Goal: Information Seeking & Learning: Find specific fact

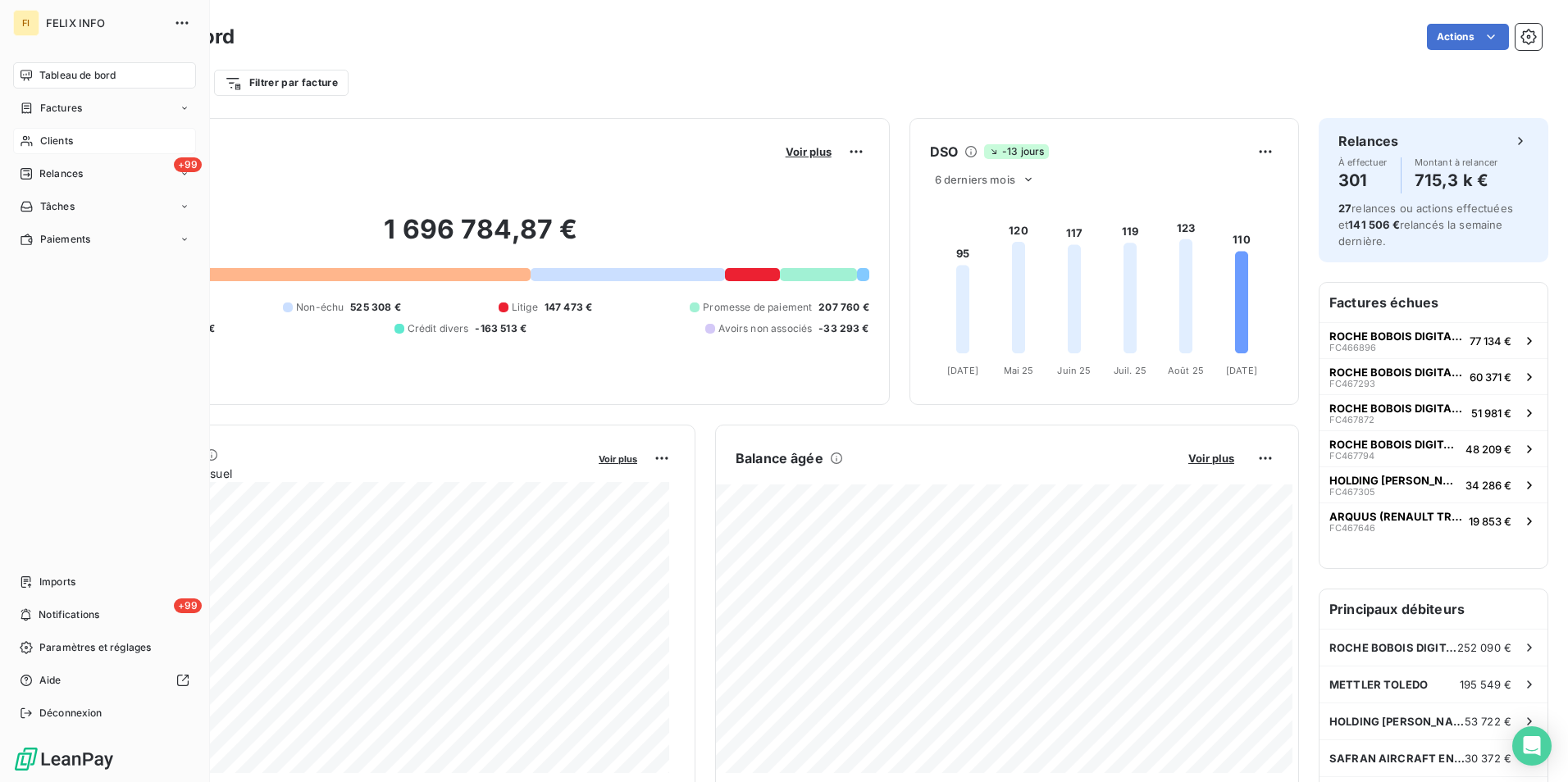
click at [23, 149] on div "Clients" at bounding box center [105, 141] width 183 height 26
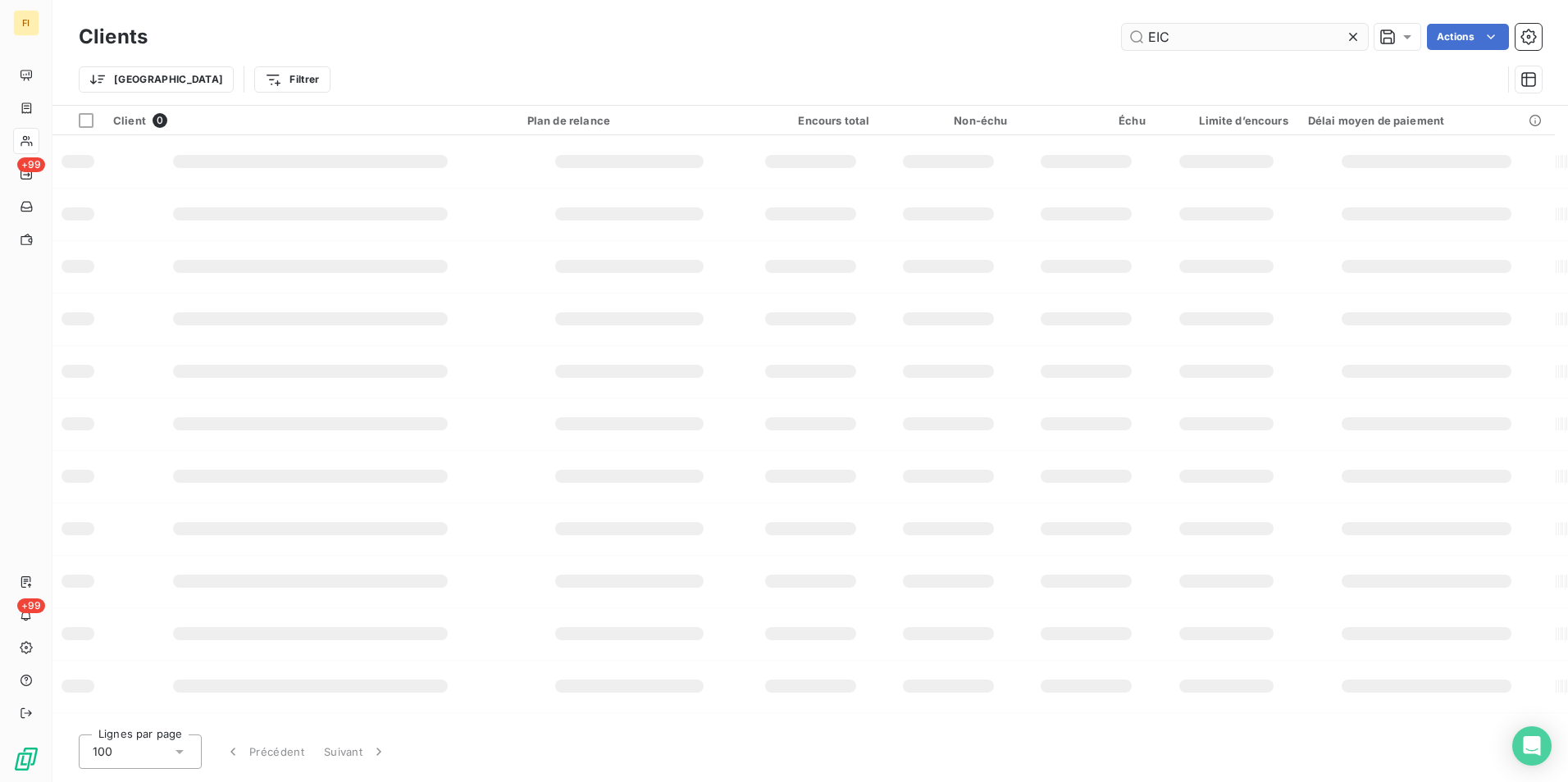
type input "EIC"
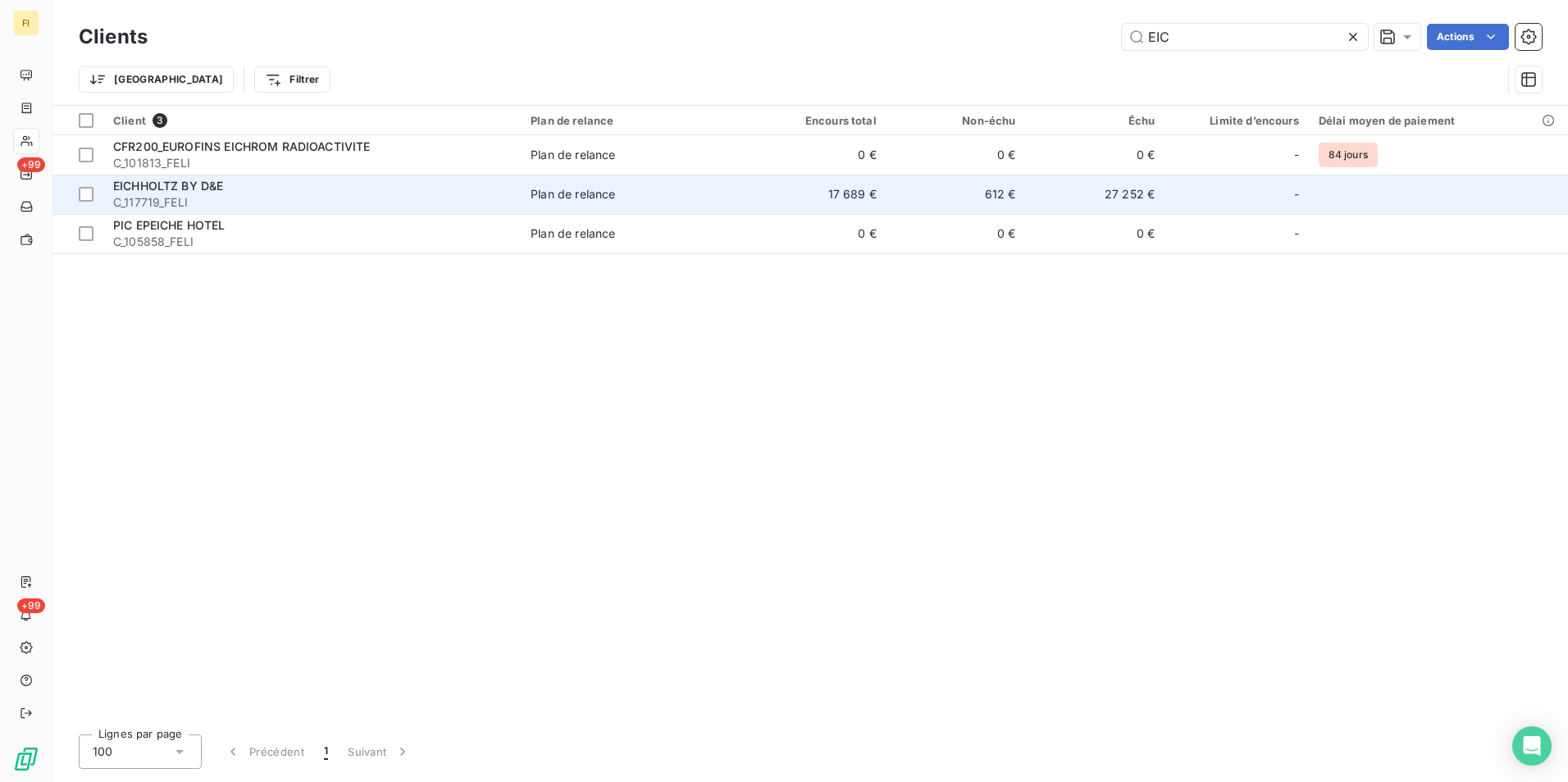
click at [482, 199] on span "C_117719_FELI" at bounding box center [312, 202] width 398 height 16
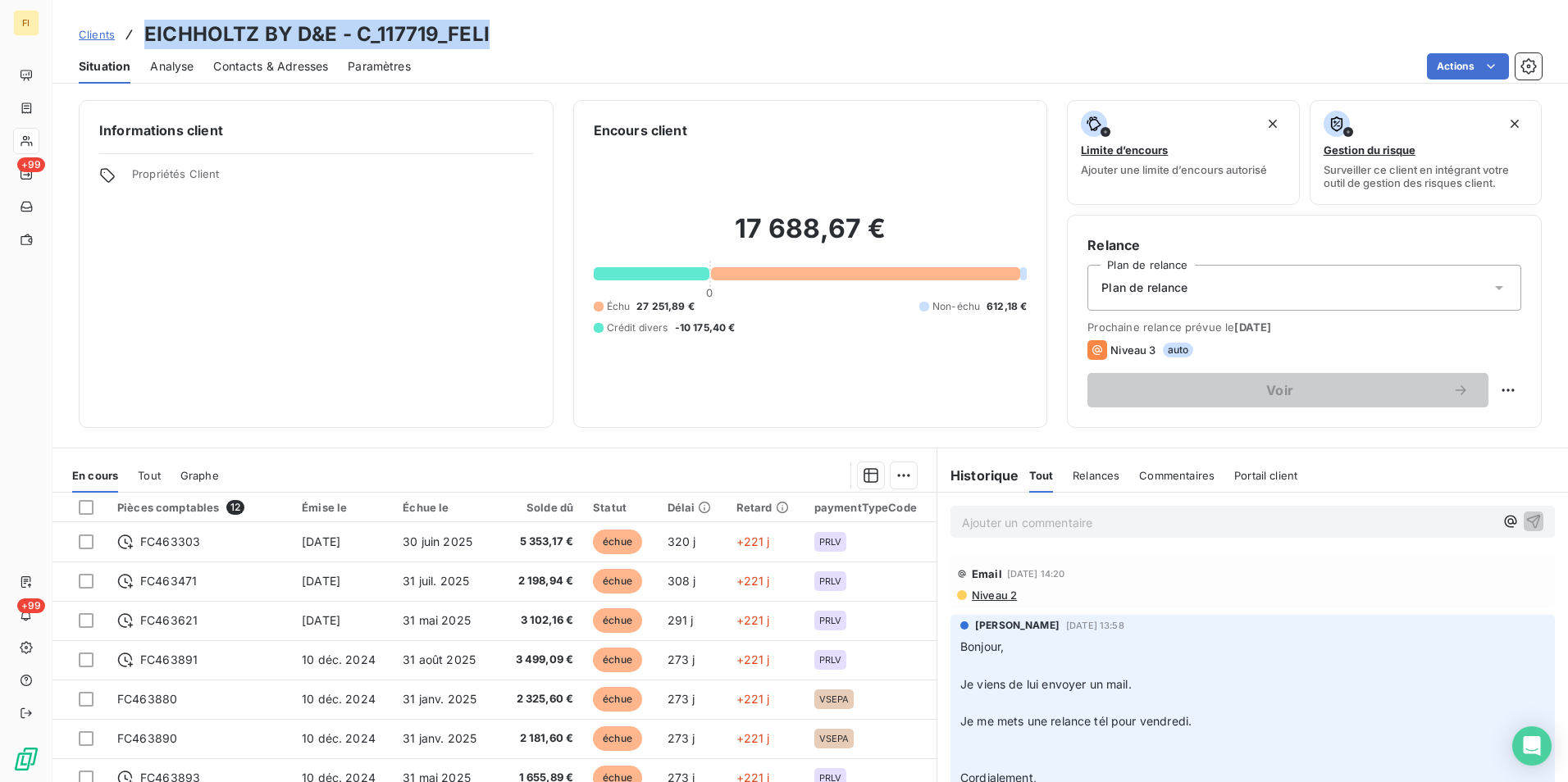
drag, startPoint x: 435, startPoint y: 46, endPoint x: 147, endPoint y: 34, distance: 288.2
click at [147, 34] on div "Clients EICHHOLTZ BY D&E - C_117719_FELI" at bounding box center [810, 34] width 1516 height 29
copy h3 "EICHHOLTZ BY D&E - C_117719_FELI"
click at [96, 33] on span "Clients" at bounding box center [96, 35] width 36 height 13
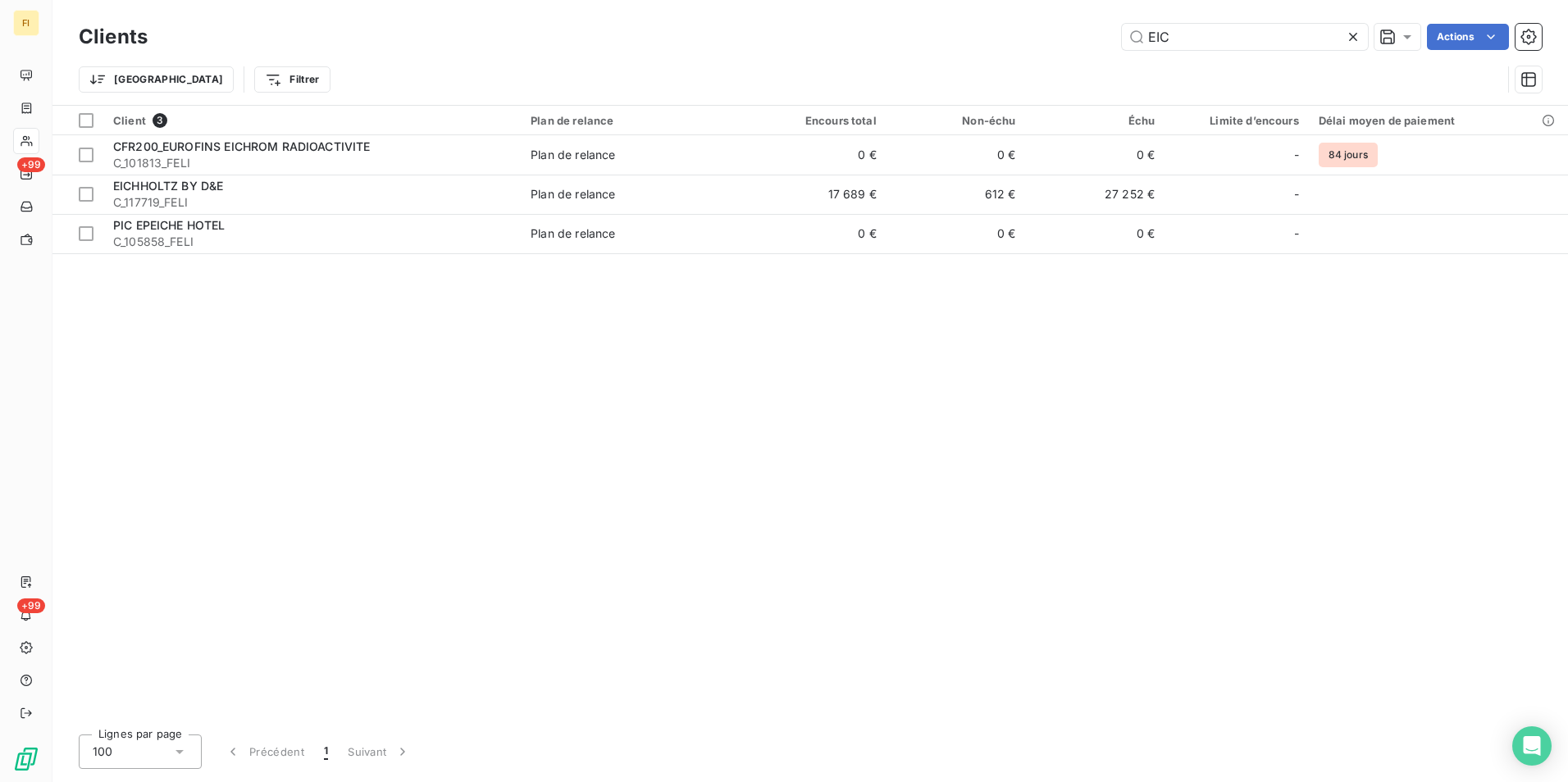
drag, startPoint x: 1188, startPoint y: 29, endPoint x: 1052, endPoint y: 46, distance: 137.1
click at [1054, 45] on div "EIC Actions" at bounding box center [854, 36] width 1374 height 26
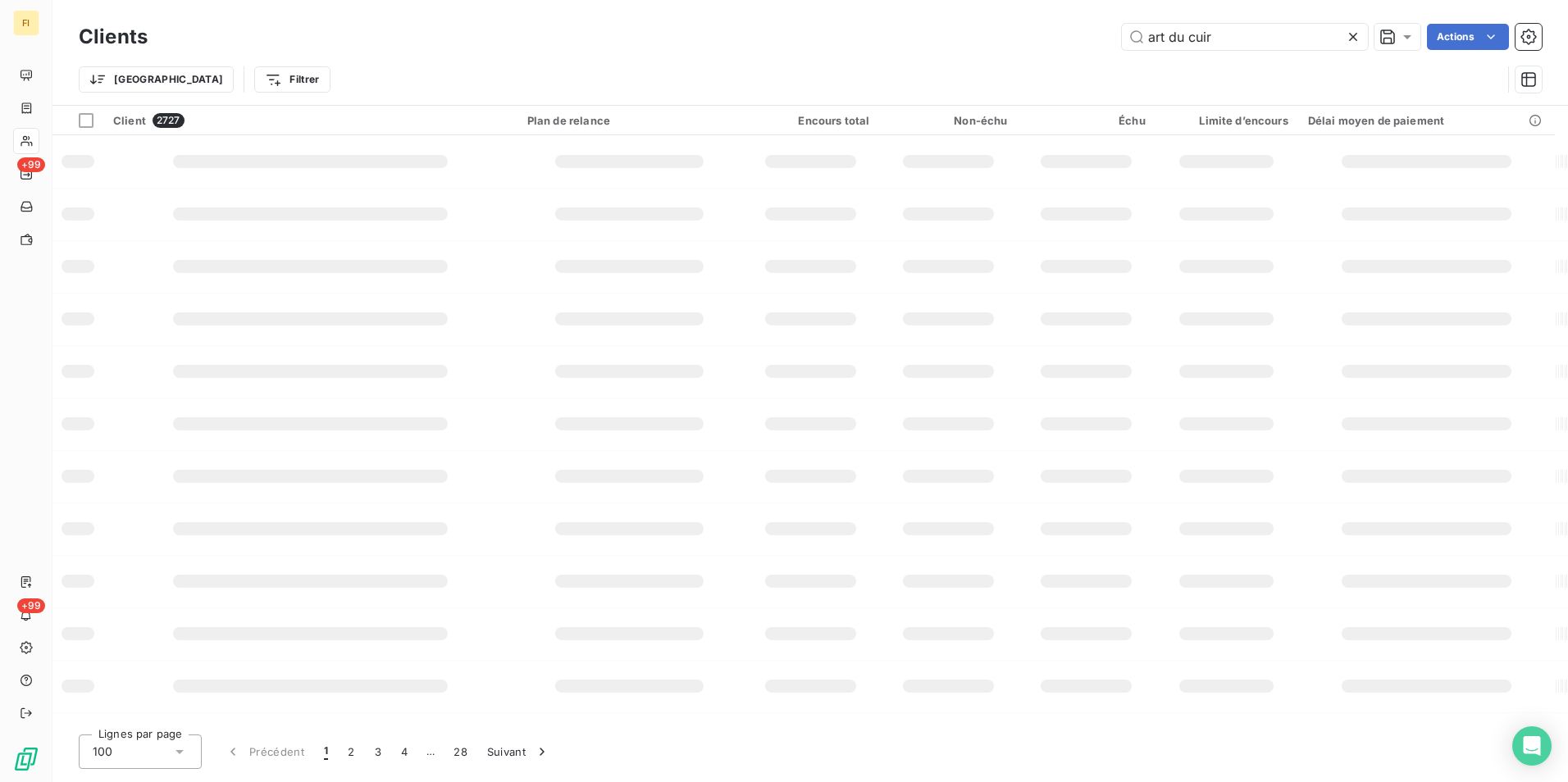
type input "art du cuir"
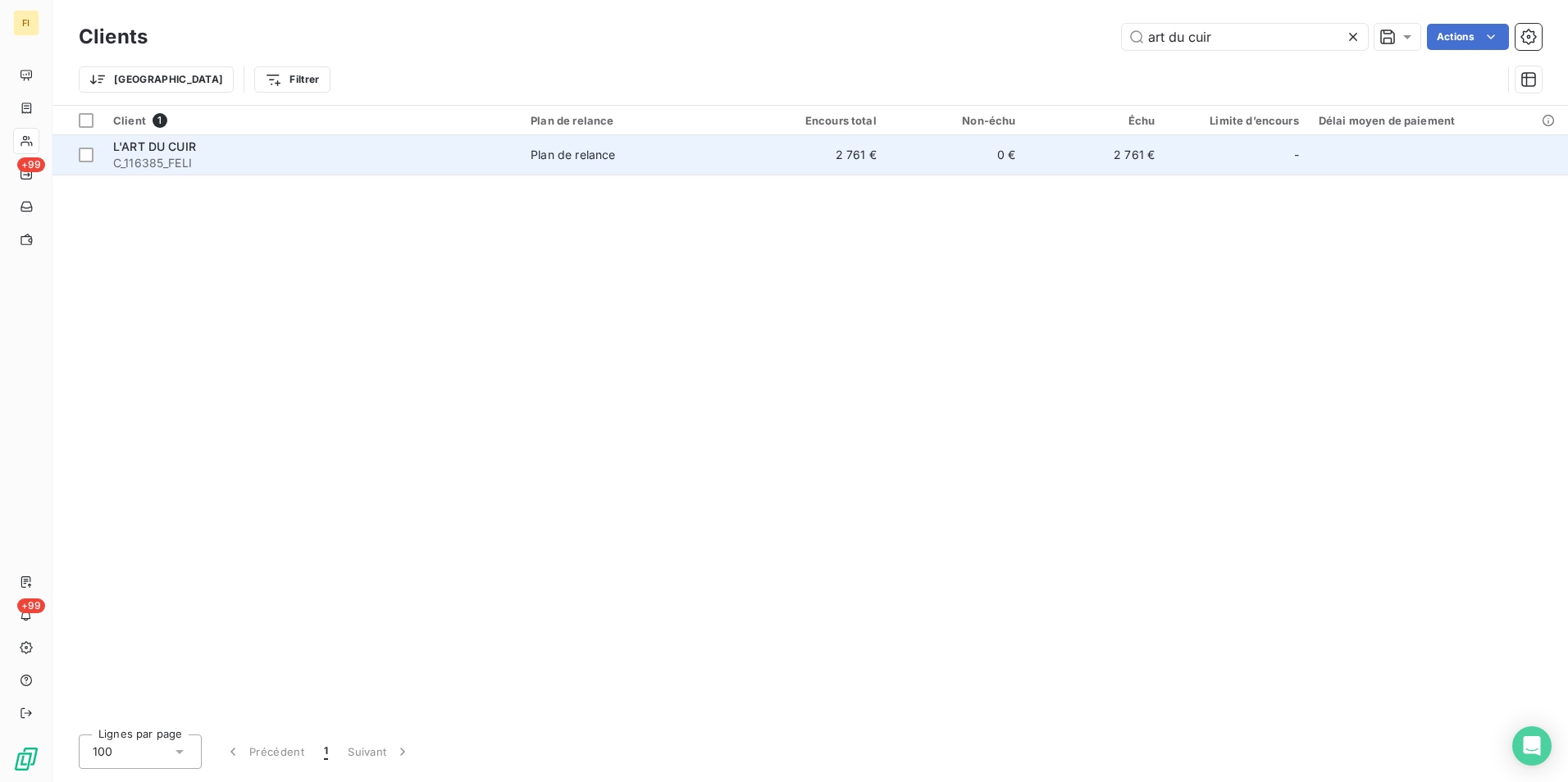
click at [603, 152] on div "Plan de relance" at bounding box center [572, 154] width 84 height 16
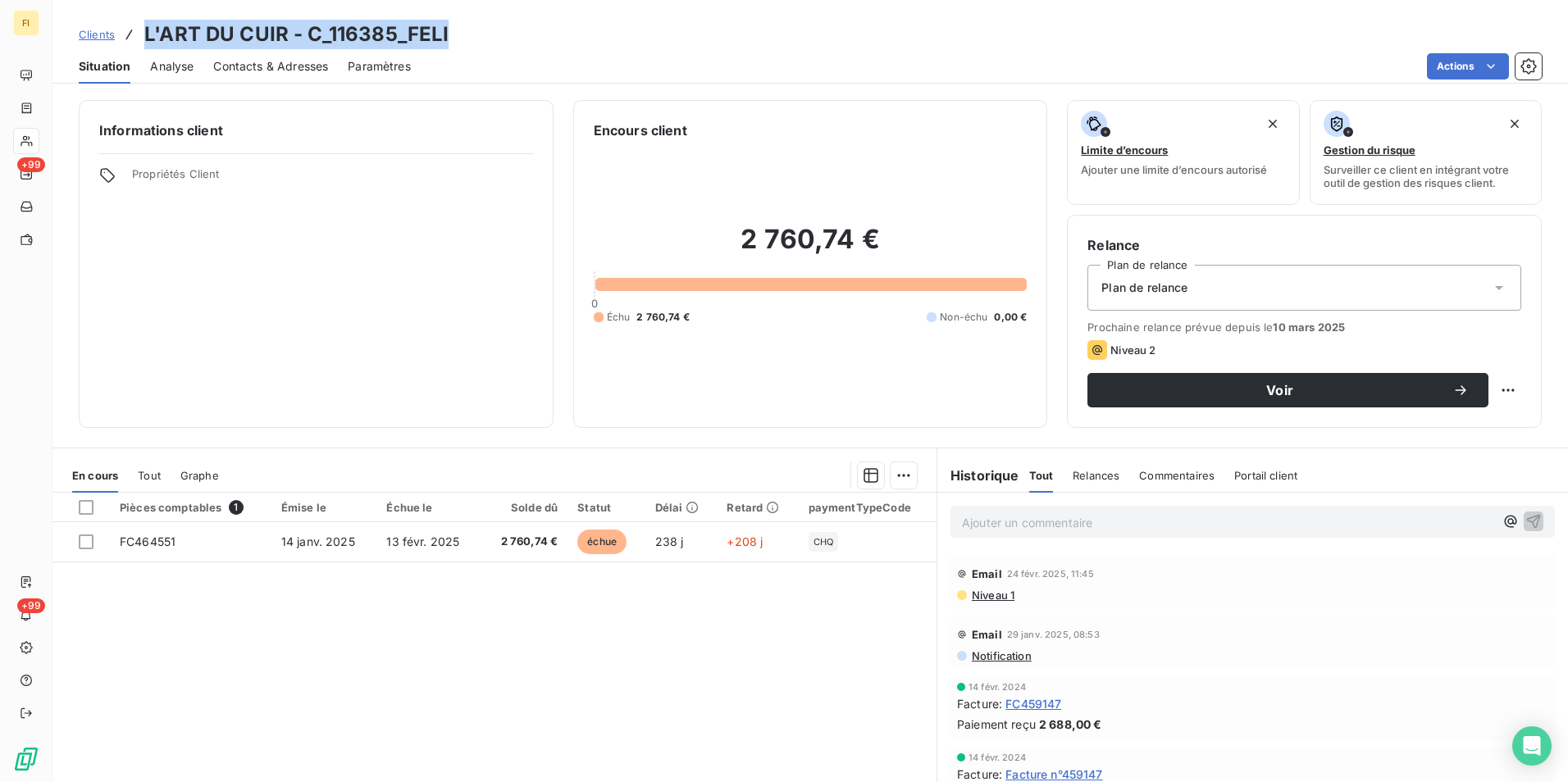
drag, startPoint x: 467, startPoint y: 32, endPoint x: 137, endPoint y: 41, distance: 330.1
click at [137, 41] on div "Clients L'ART DU CUIR - C_116385_FELI" at bounding box center [810, 34] width 1516 height 29
drag, startPoint x: 137, startPoint y: 41, endPoint x: 317, endPoint y: 34, distance: 180.1
copy h3 "L'ART DU CUIR - C_116385_FELI"
click at [104, 33] on span "Clients" at bounding box center [96, 35] width 36 height 13
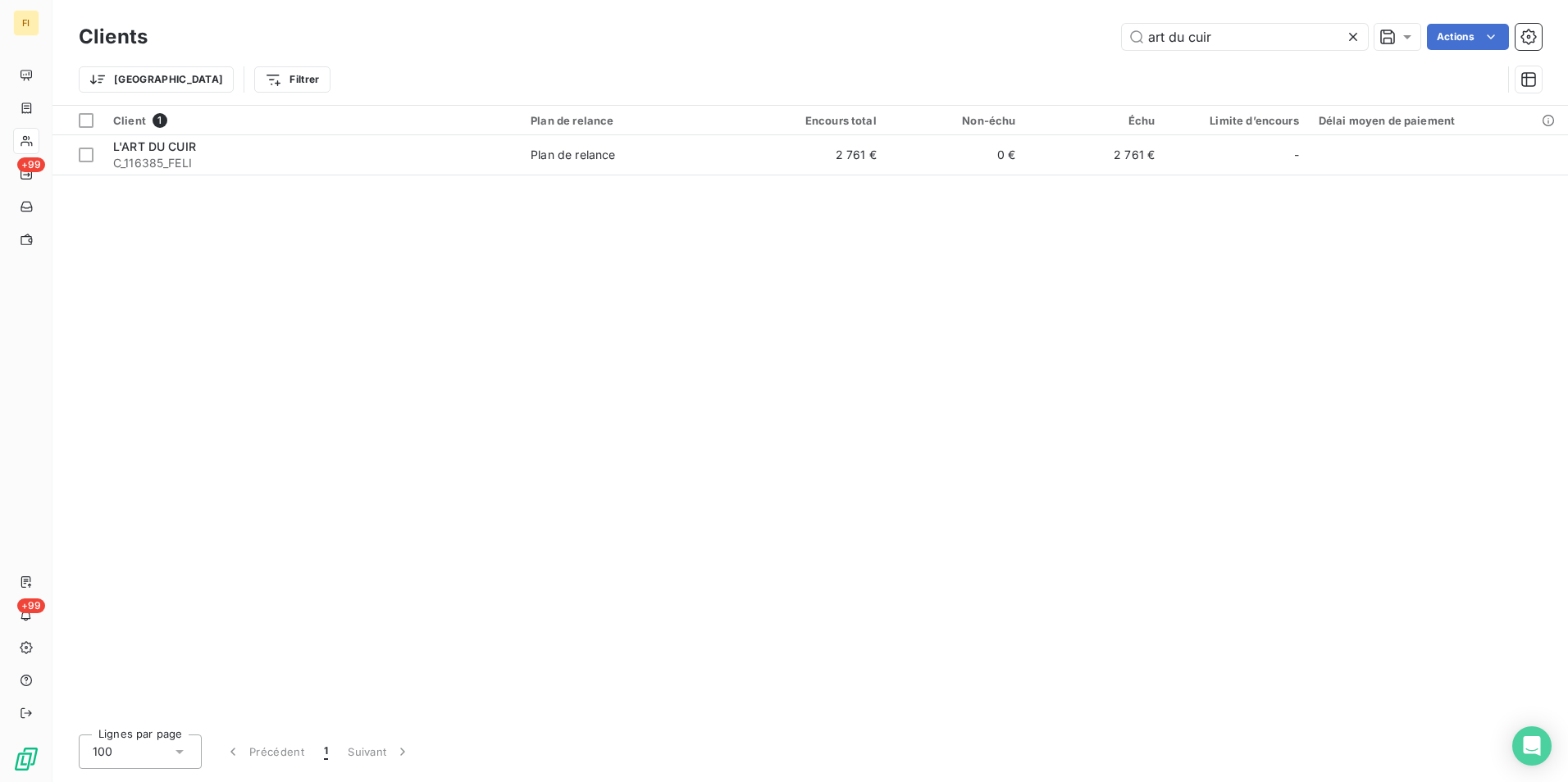
drag, startPoint x: 1273, startPoint y: 30, endPoint x: 1081, endPoint y: 45, distance: 192.6
click at [1096, 45] on div "art du cuir Actions" at bounding box center [854, 36] width 1374 height 26
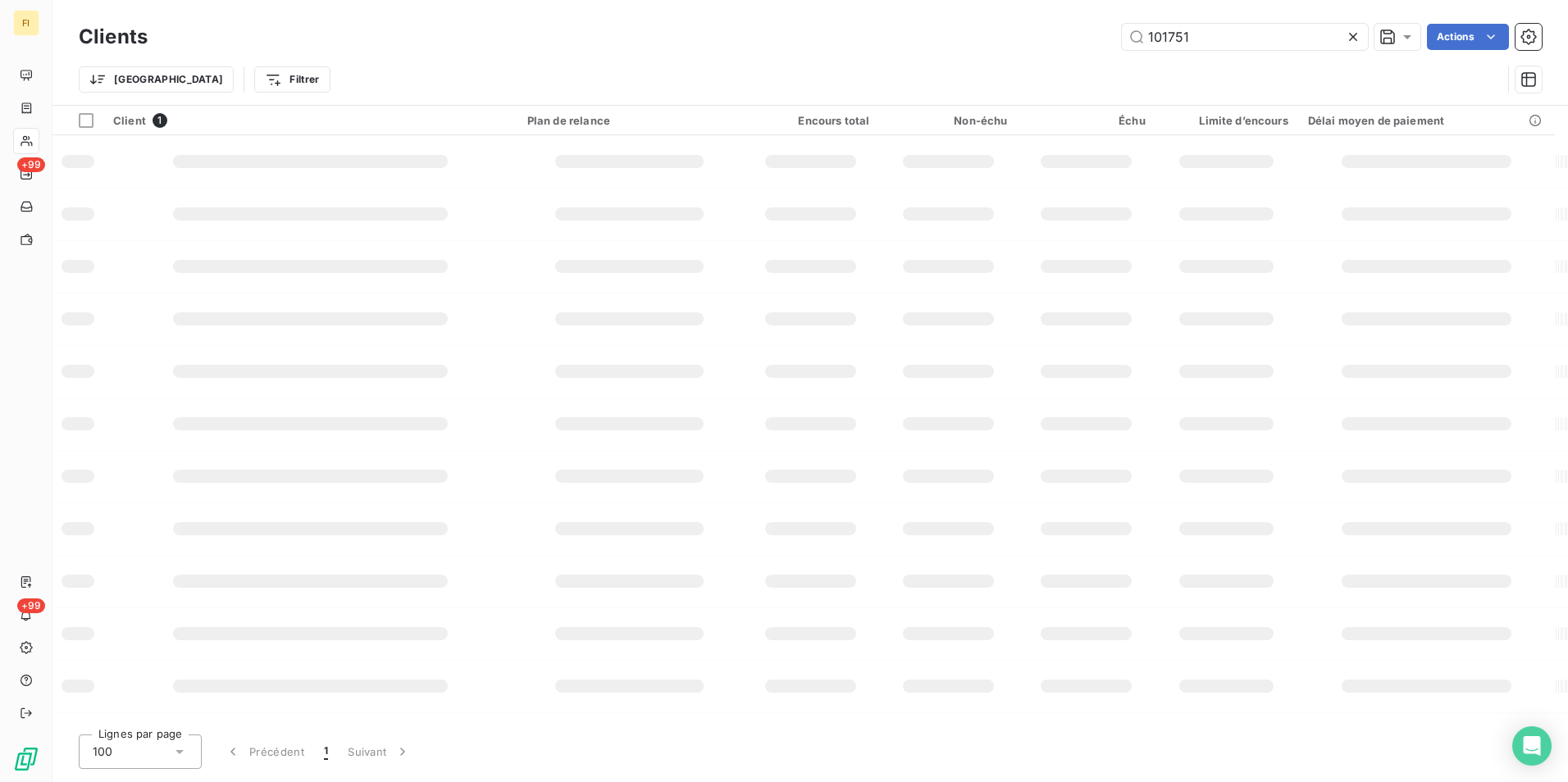
type input "101751"
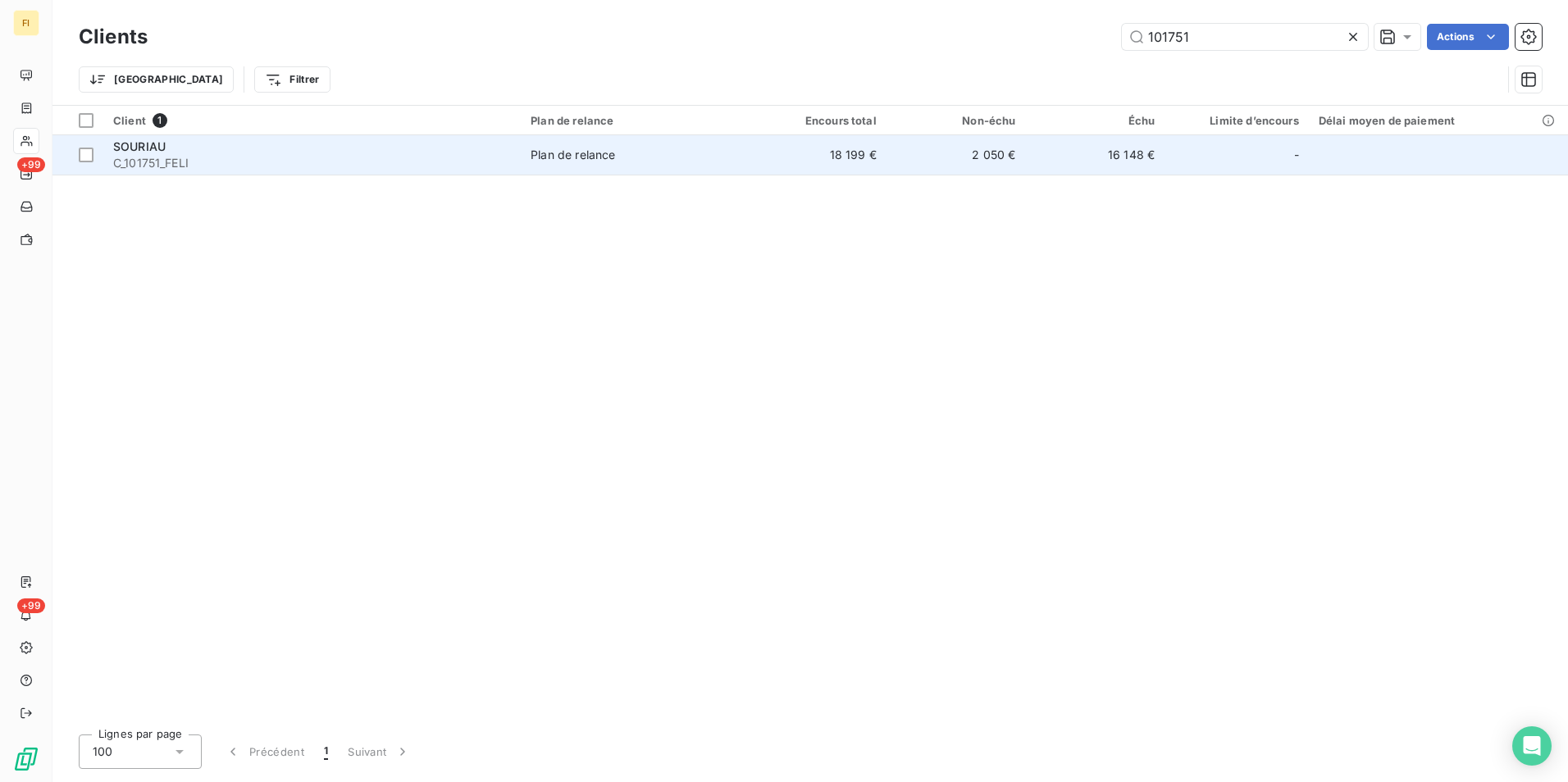
click at [862, 155] on td "18 199 €" at bounding box center [816, 155] width 139 height 40
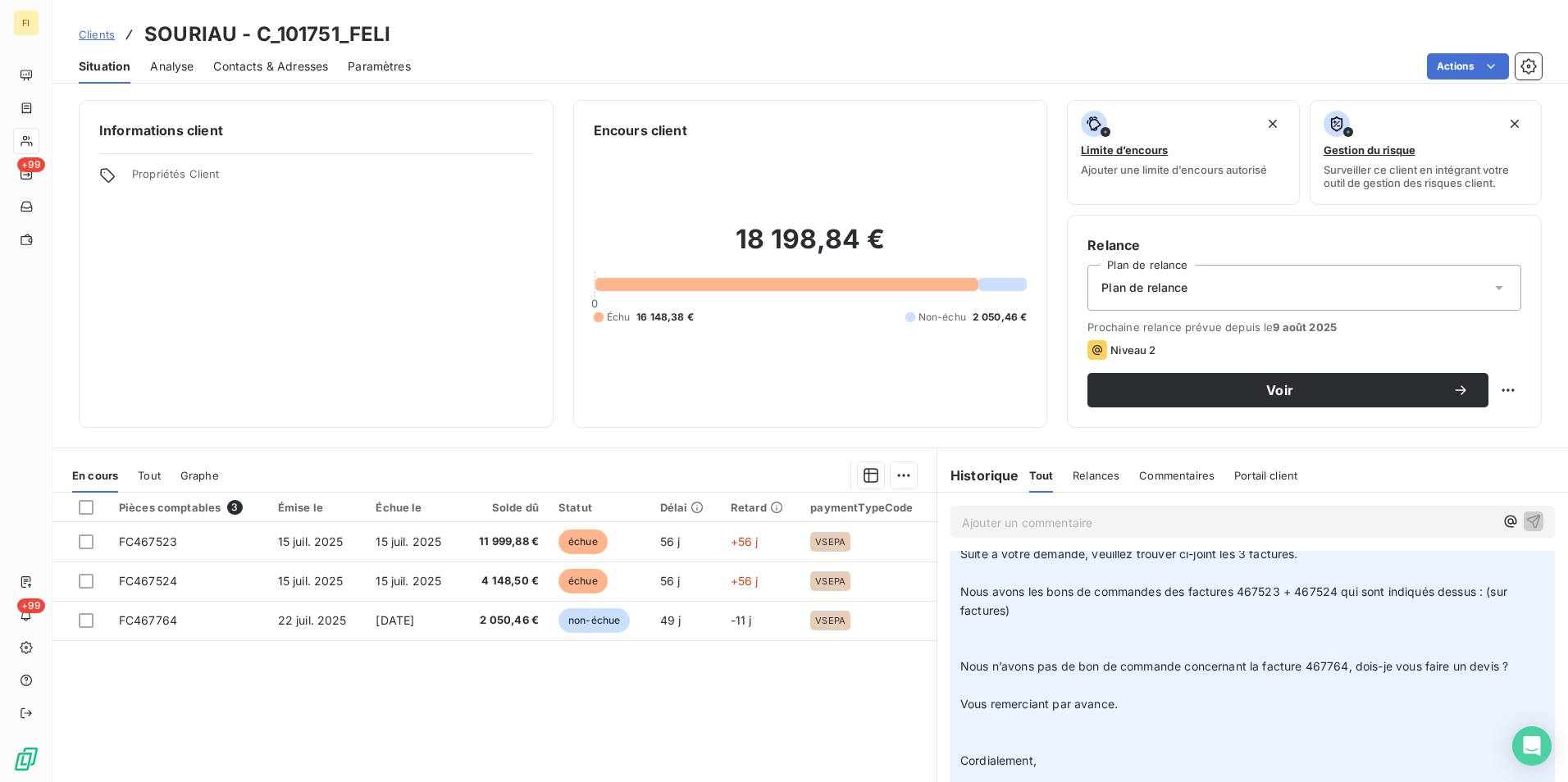
scroll to position [1312, 0]
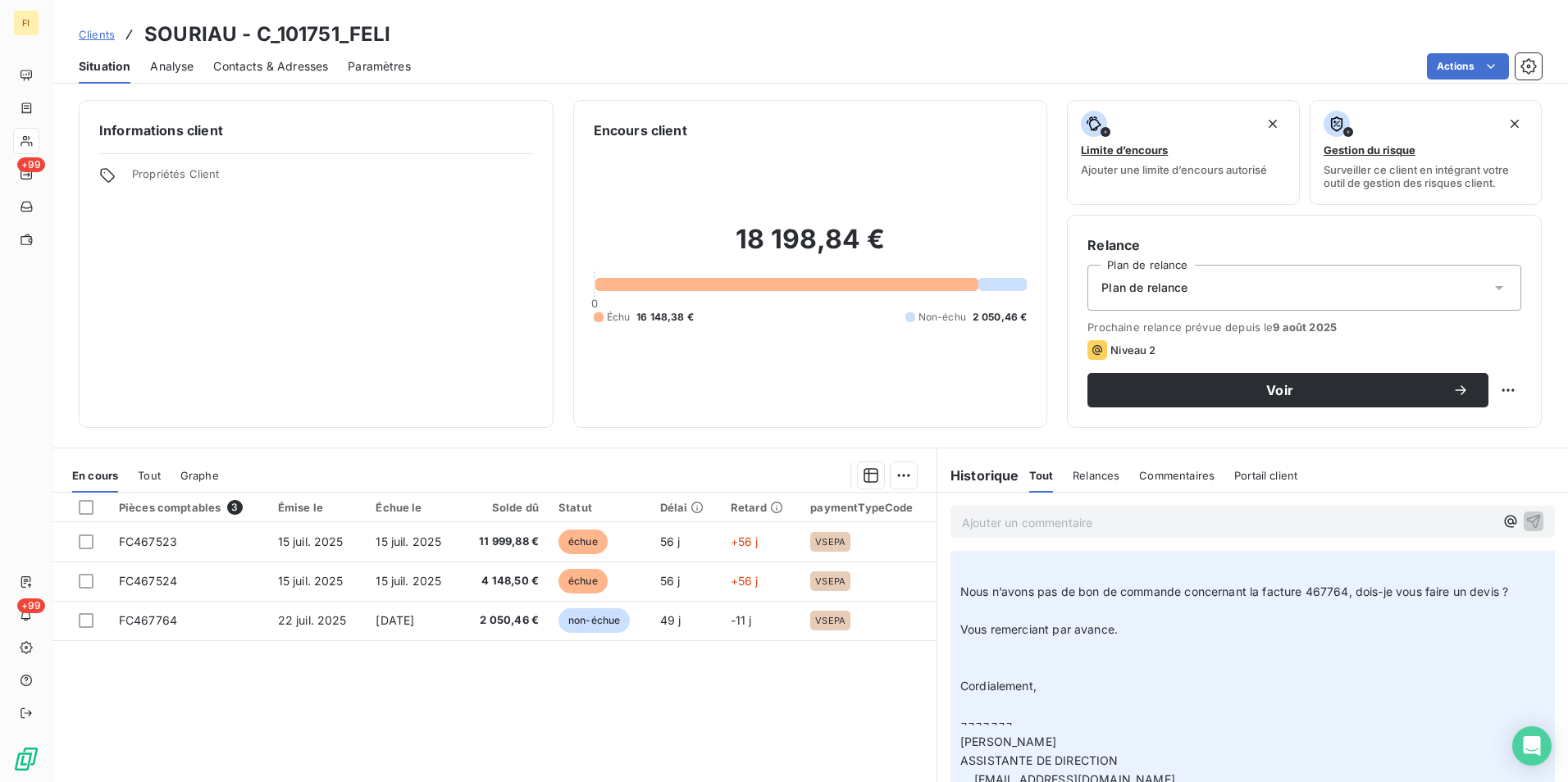
click at [94, 32] on span "Clients" at bounding box center [96, 35] width 36 height 13
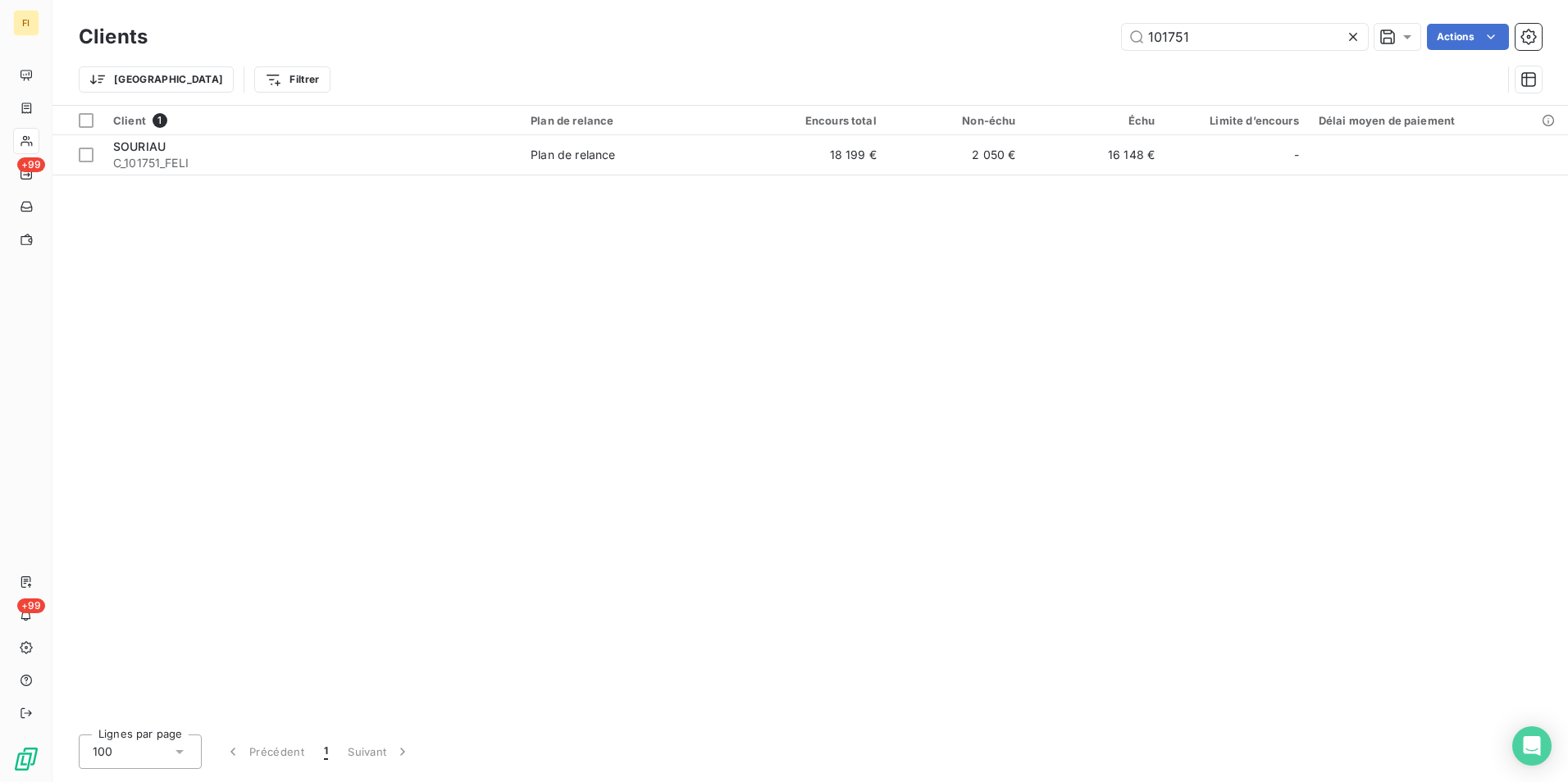
drag, startPoint x: 1238, startPoint y: 35, endPoint x: 924, endPoint y: 40, distance: 314.0
click at [988, 40] on div "101751 Actions" at bounding box center [854, 36] width 1374 height 26
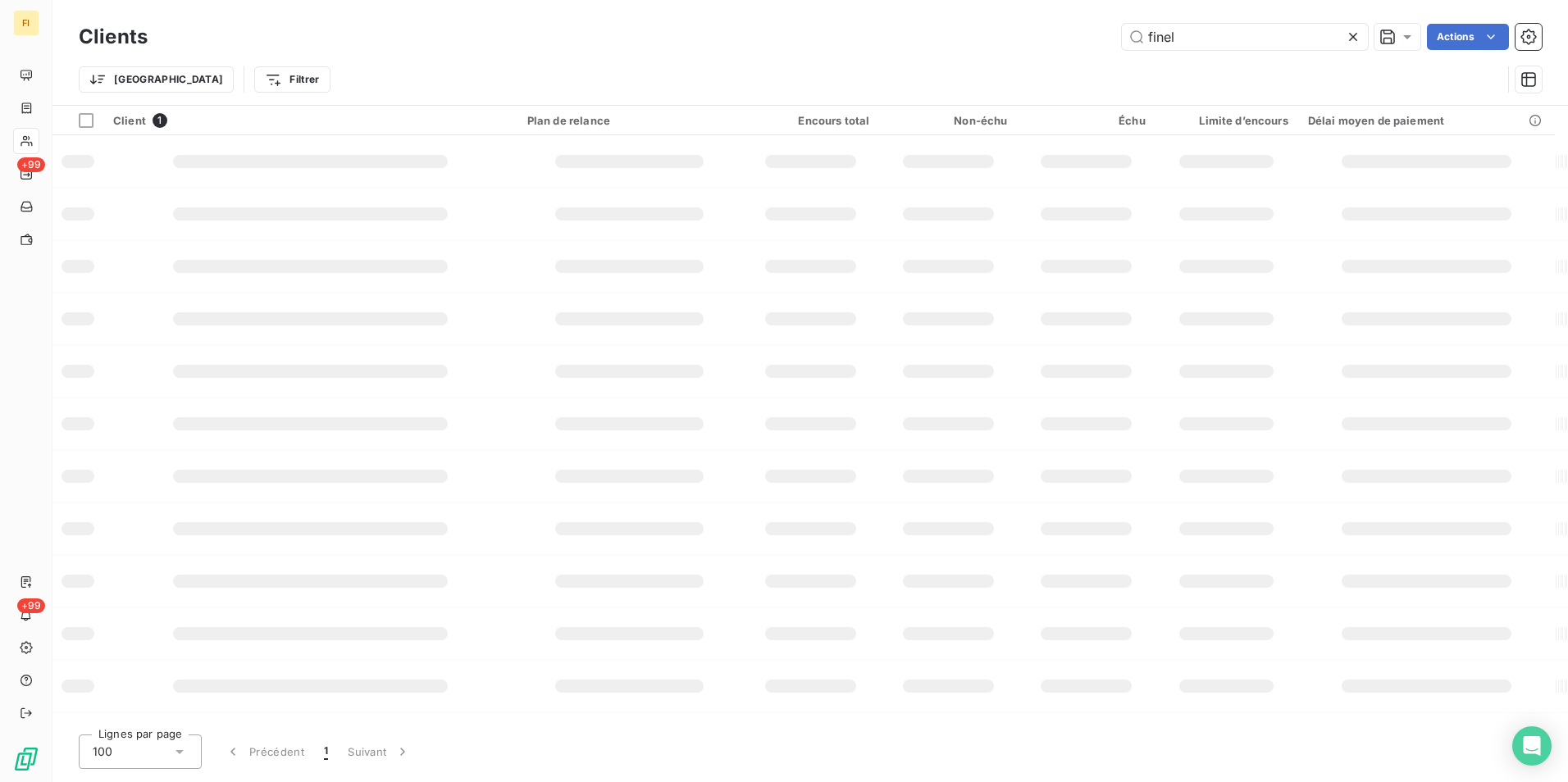
type input "finel"
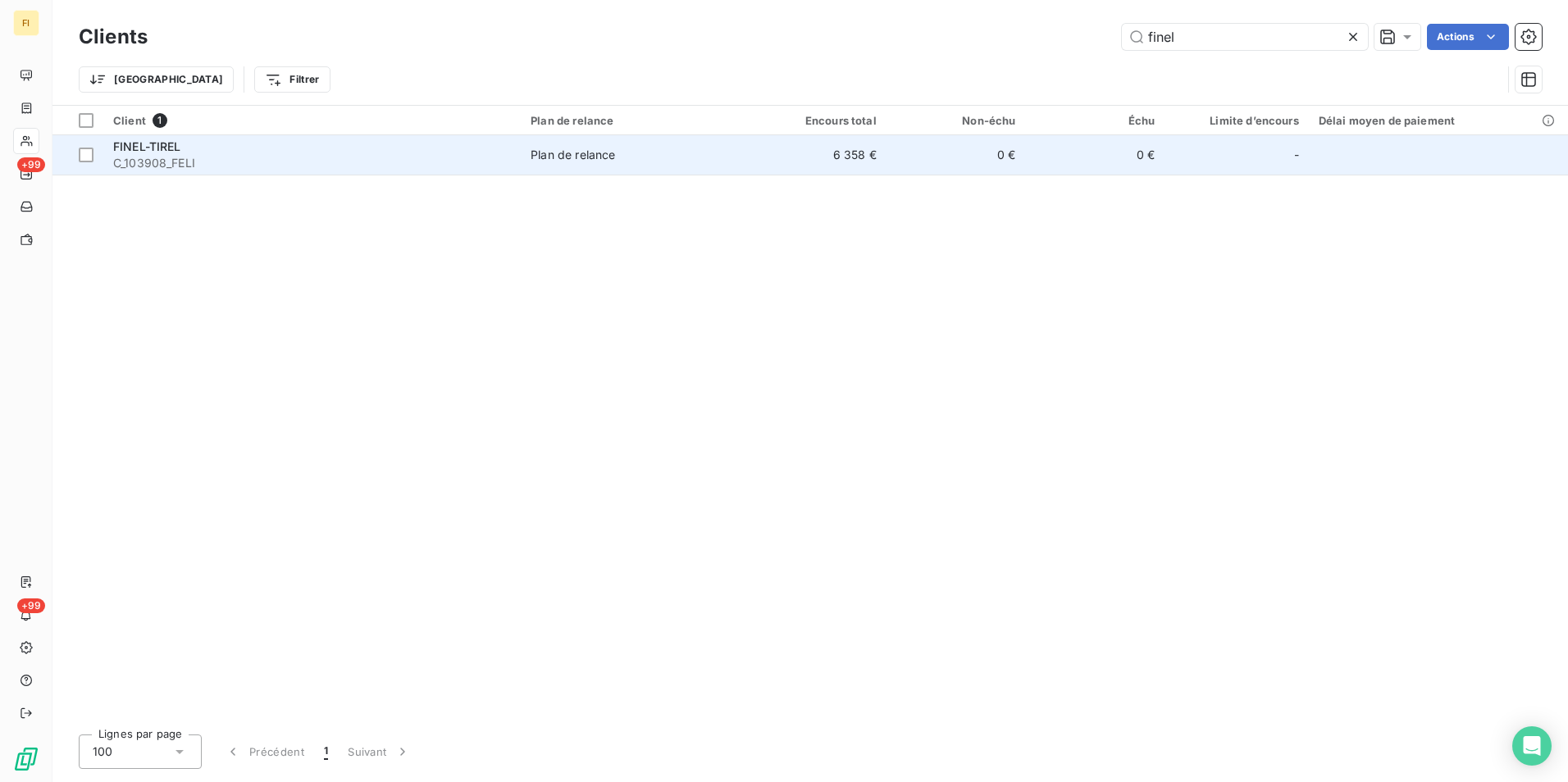
click at [832, 153] on td "6 358 €" at bounding box center [816, 155] width 139 height 40
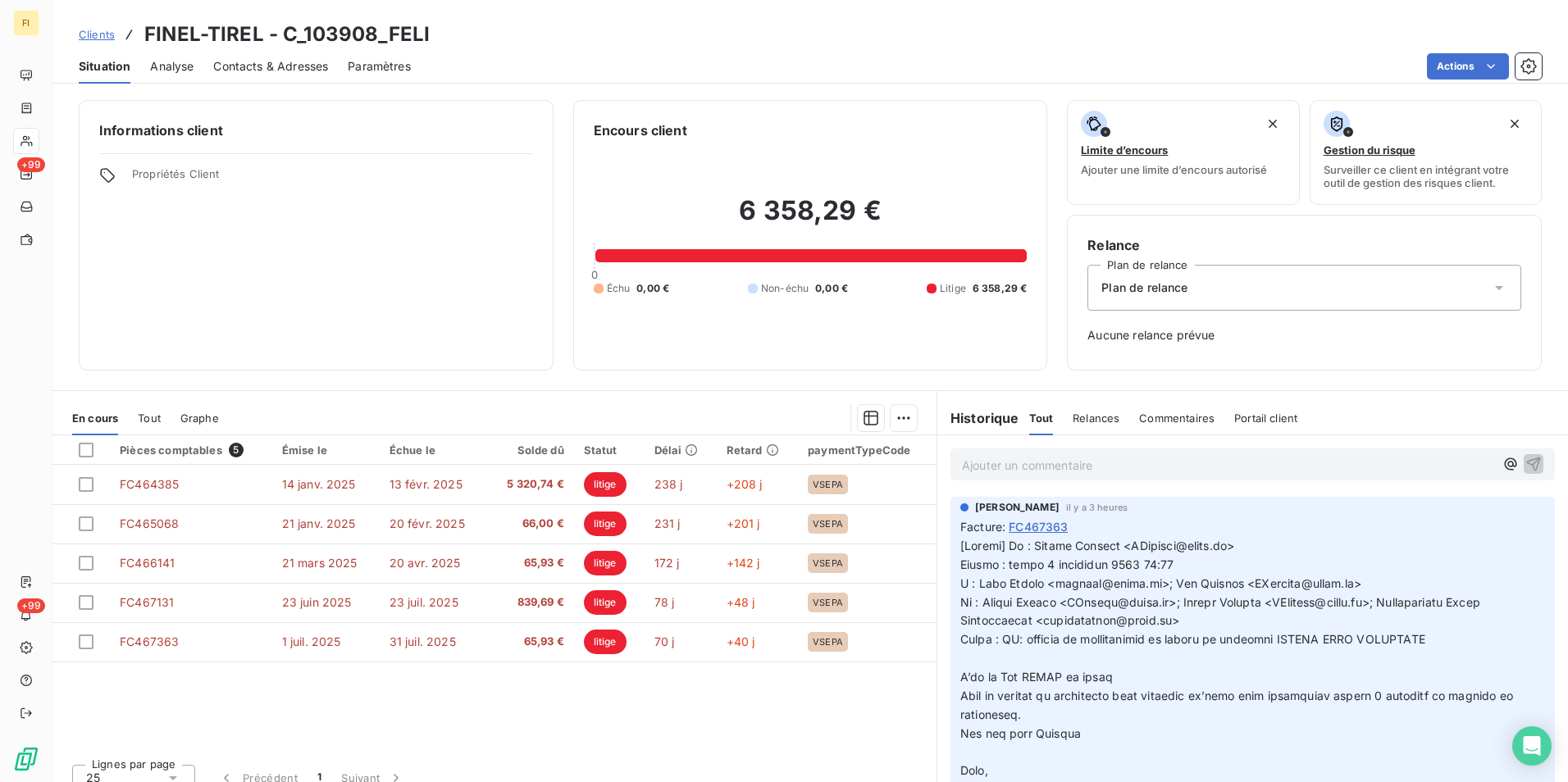
click at [99, 33] on span "Clients" at bounding box center [96, 35] width 36 height 13
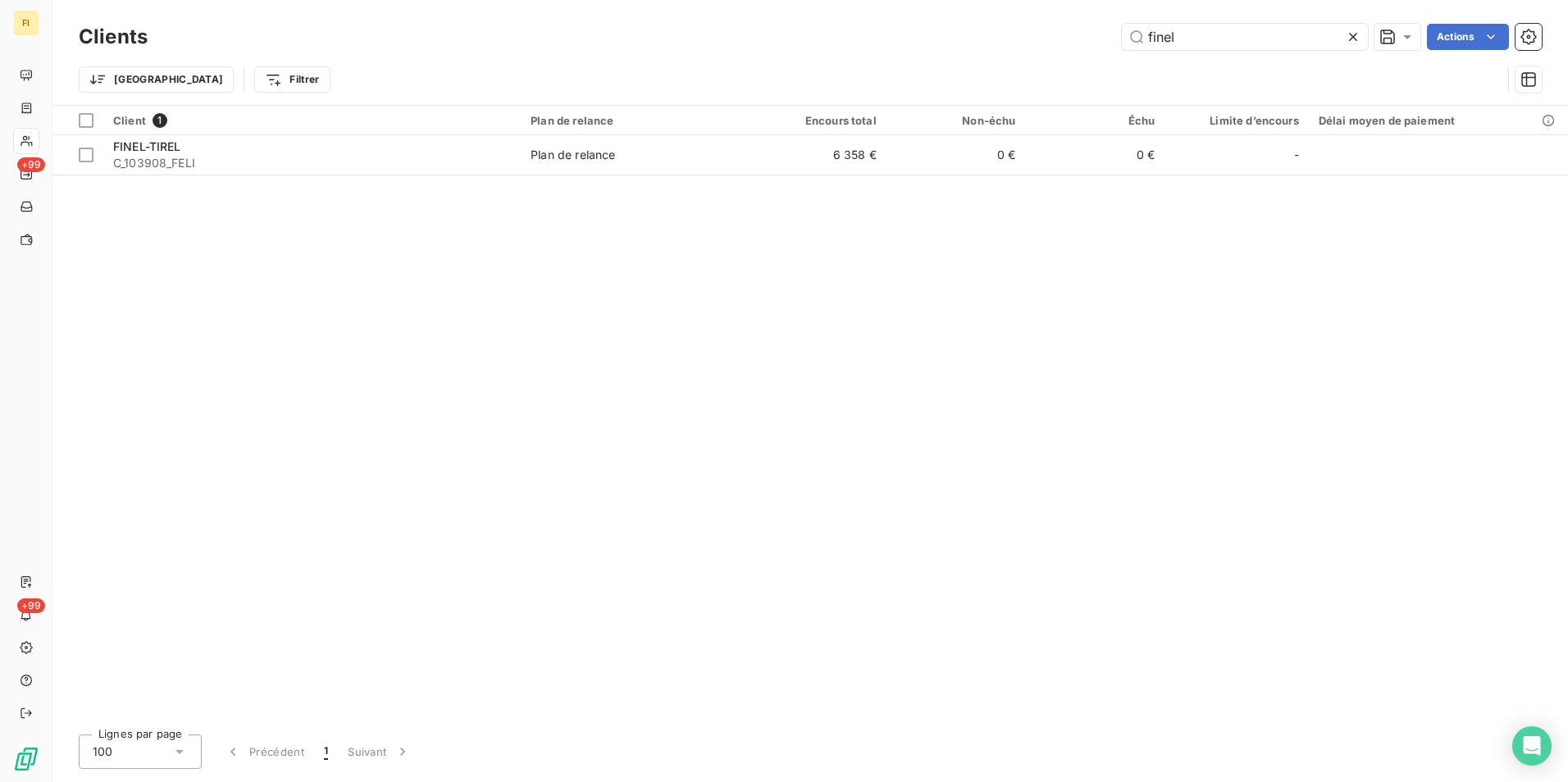
drag, startPoint x: 1232, startPoint y: 36, endPoint x: 1034, endPoint y: 32, distance: 198.0
click at [1064, 31] on div "finel Actions" at bounding box center [854, 36] width 1374 height 26
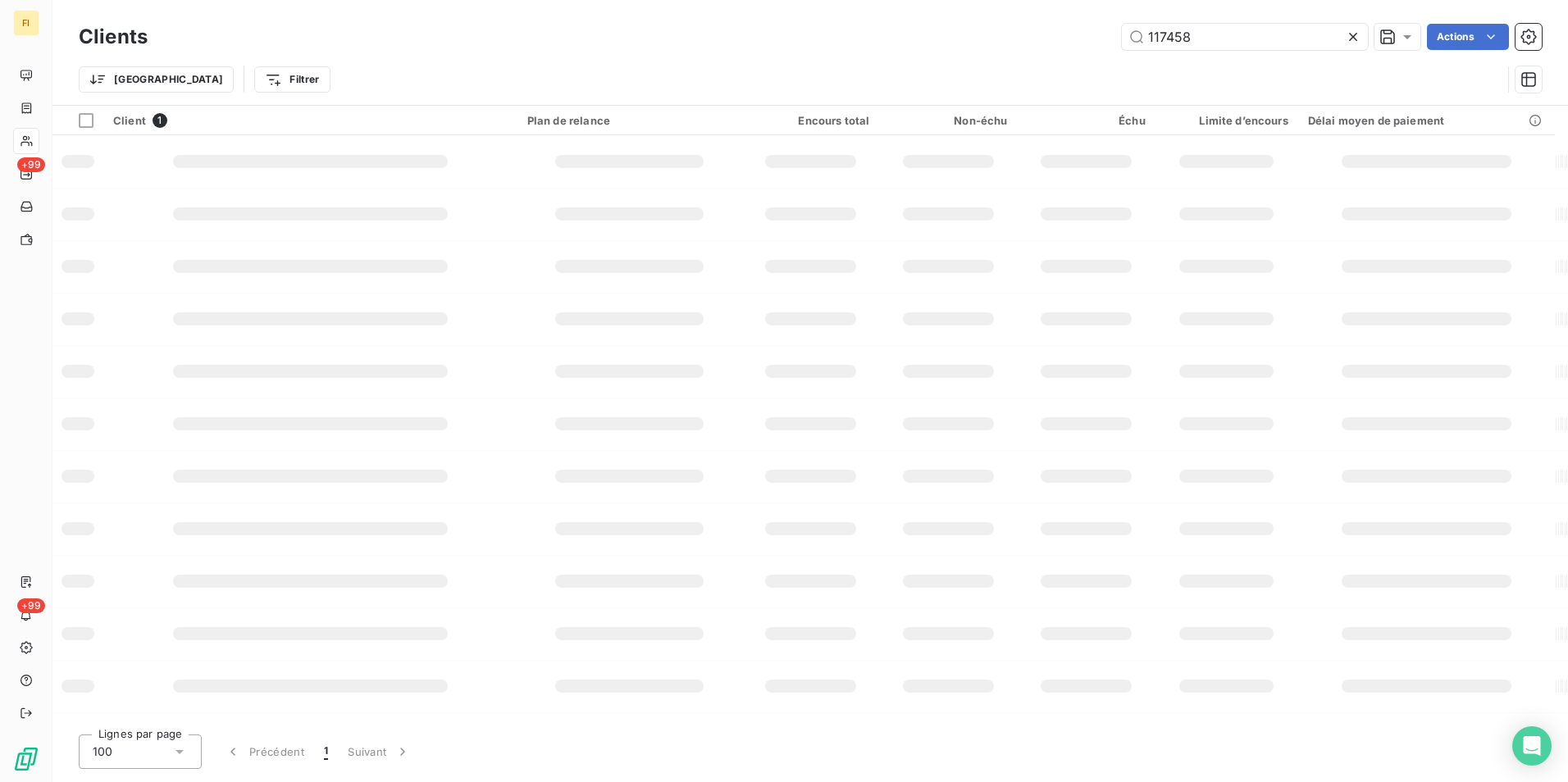
type input "117458"
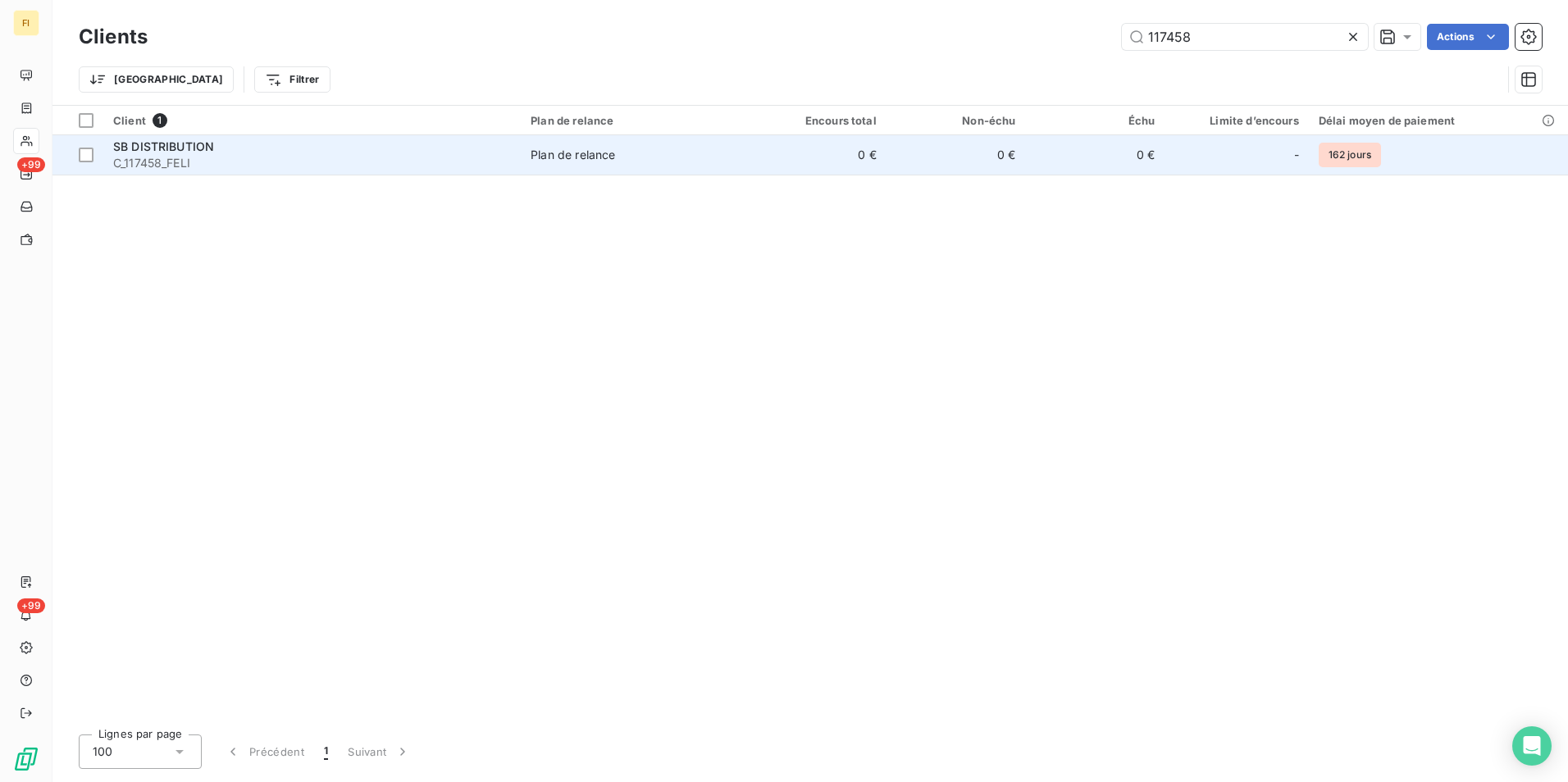
click at [704, 156] on span "Plan de relance" at bounding box center [633, 154] width 207 height 16
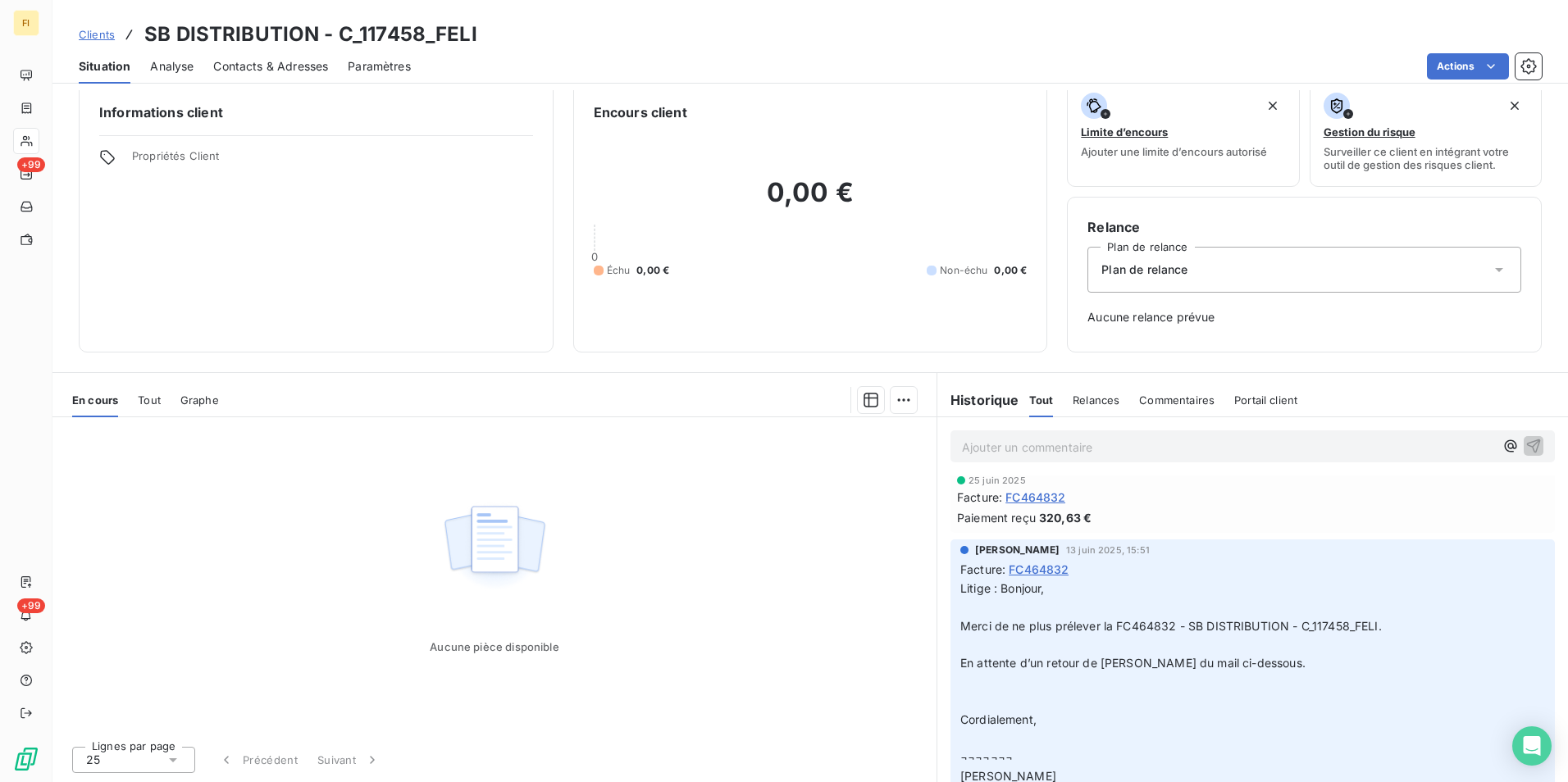
scroll to position [246, 0]
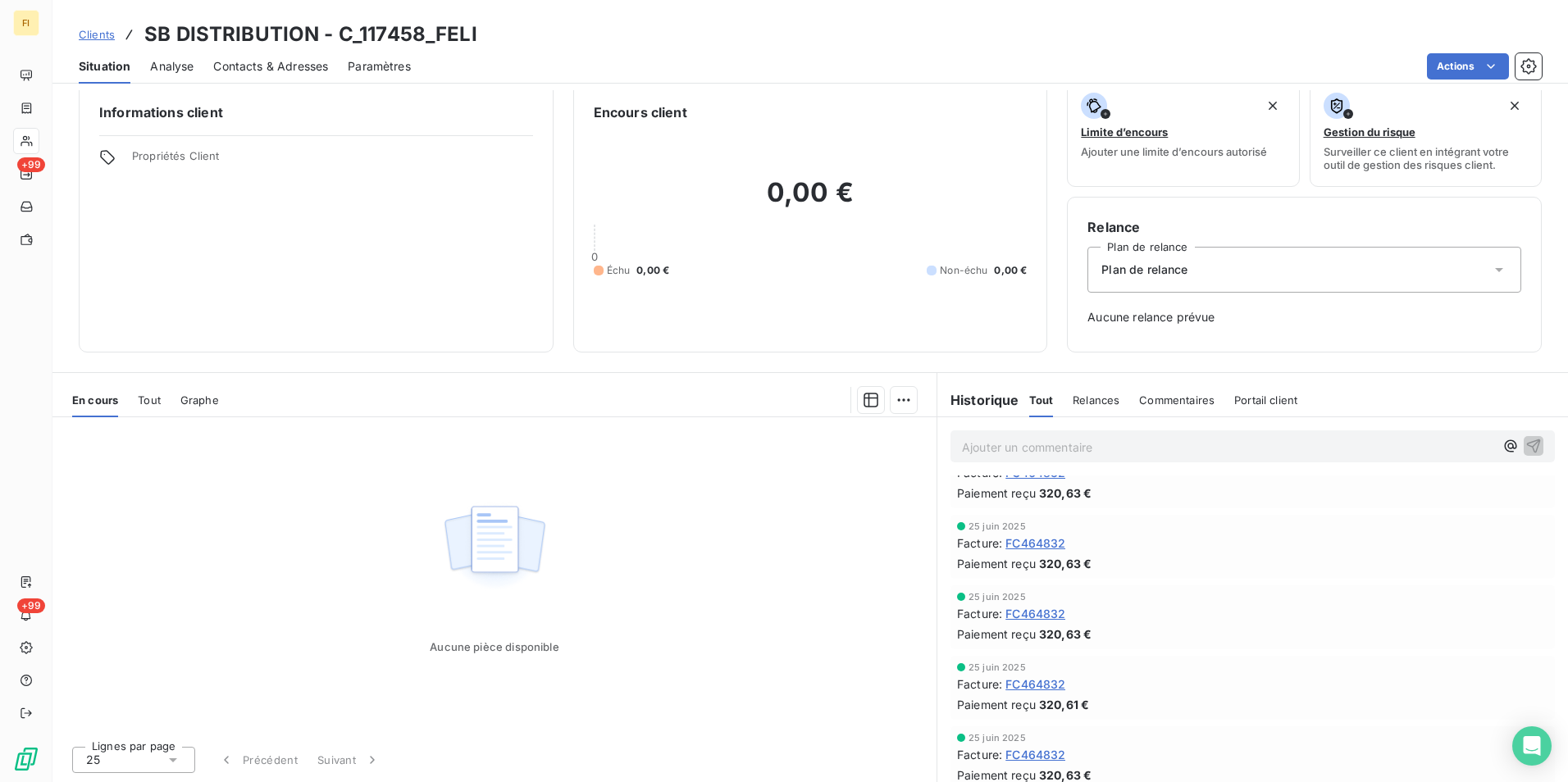
click at [96, 32] on span "Clients" at bounding box center [96, 35] width 36 height 13
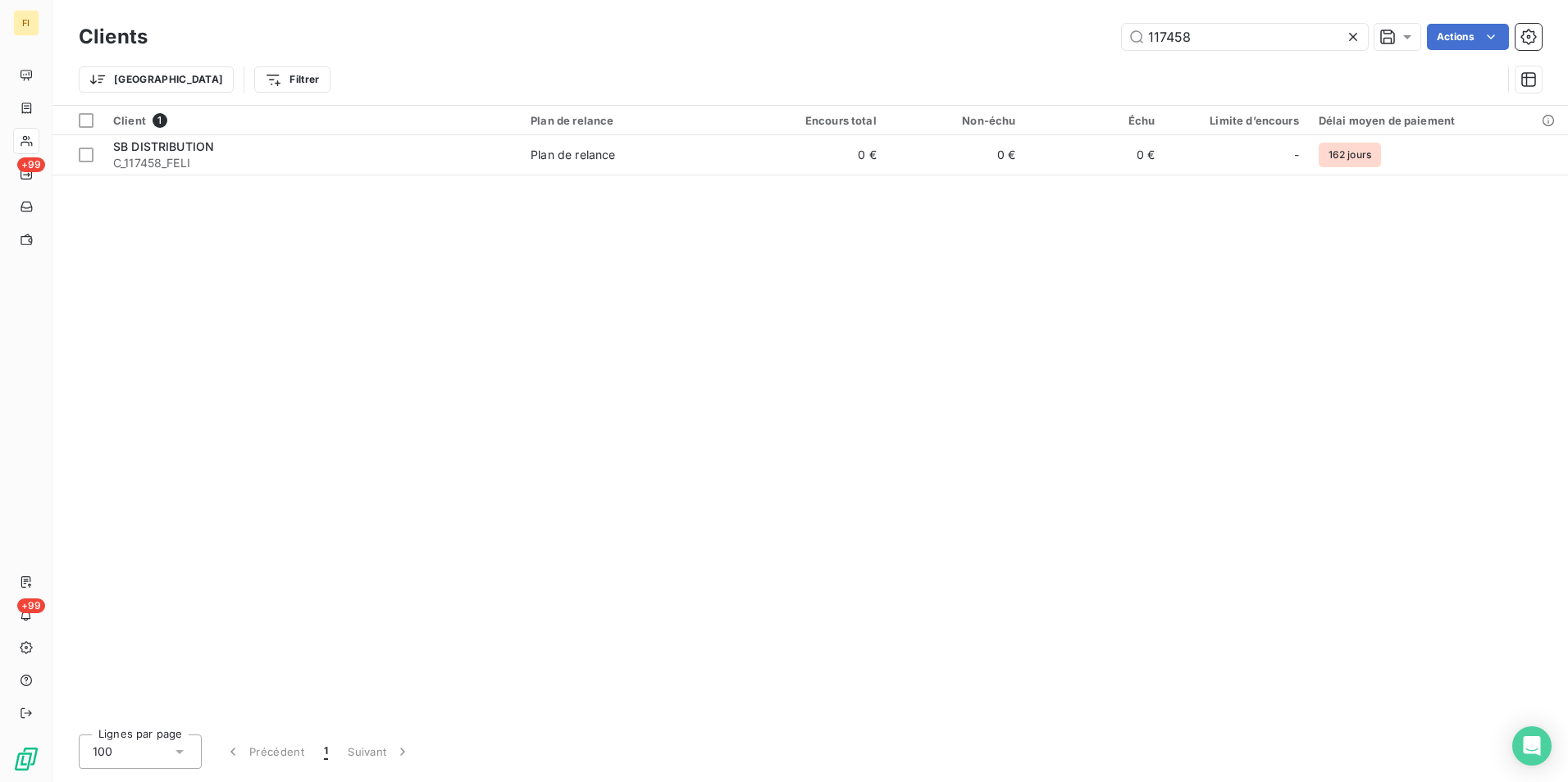
drag, startPoint x: 1215, startPoint y: 38, endPoint x: 965, endPoint y: 50, distance: 250.3
click at [967, 50] on div "Clients 117458 Actions" at bounding box center [809, 36] width 1463 height 35
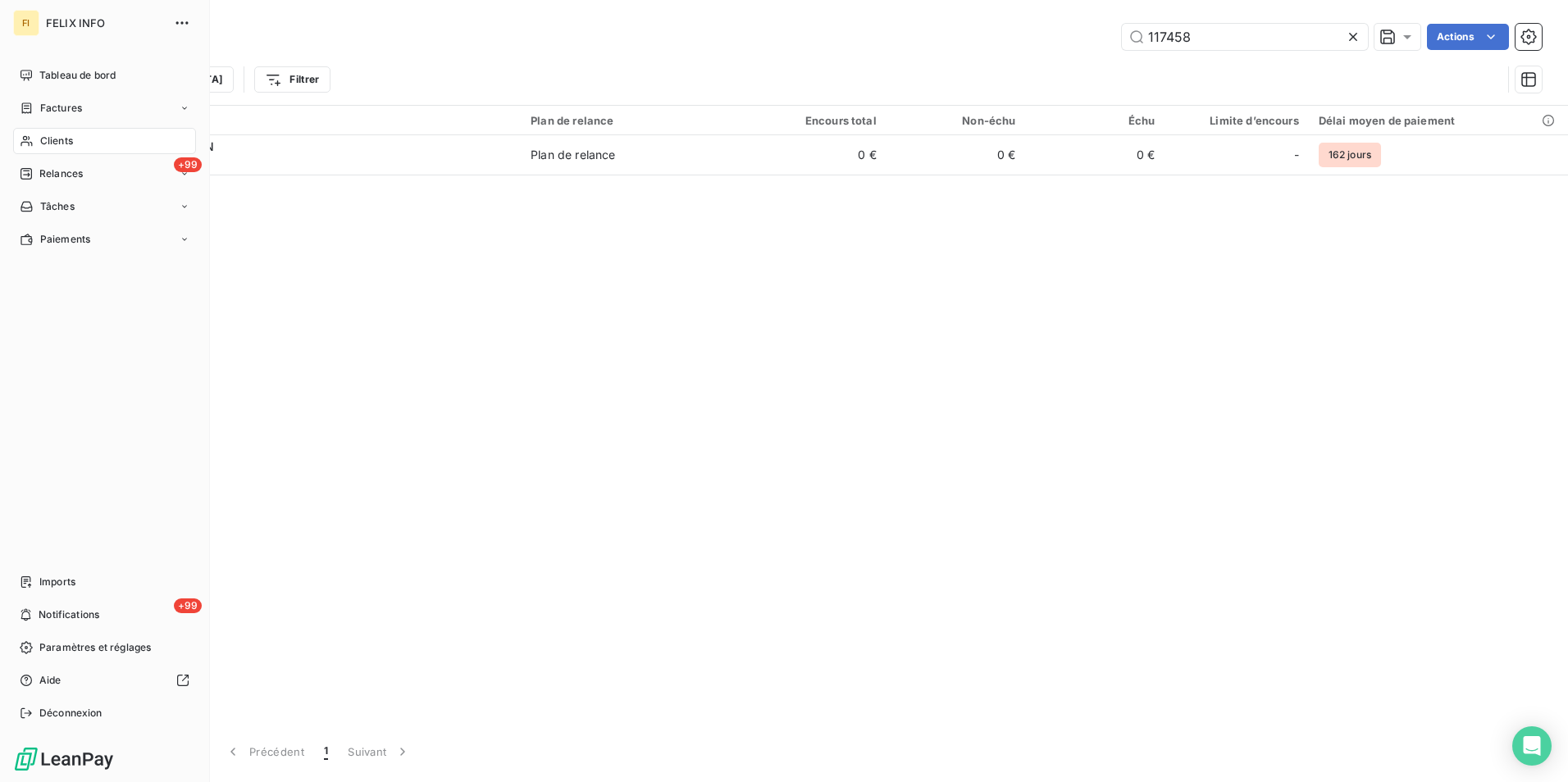
drag, startPoint x: 31, startPoint y: 104, endPoint x: 590, endPoint y: 11, distance: 566.7
click at [30, 104] on icon at bounding box center [26, 109] width 14 height 13
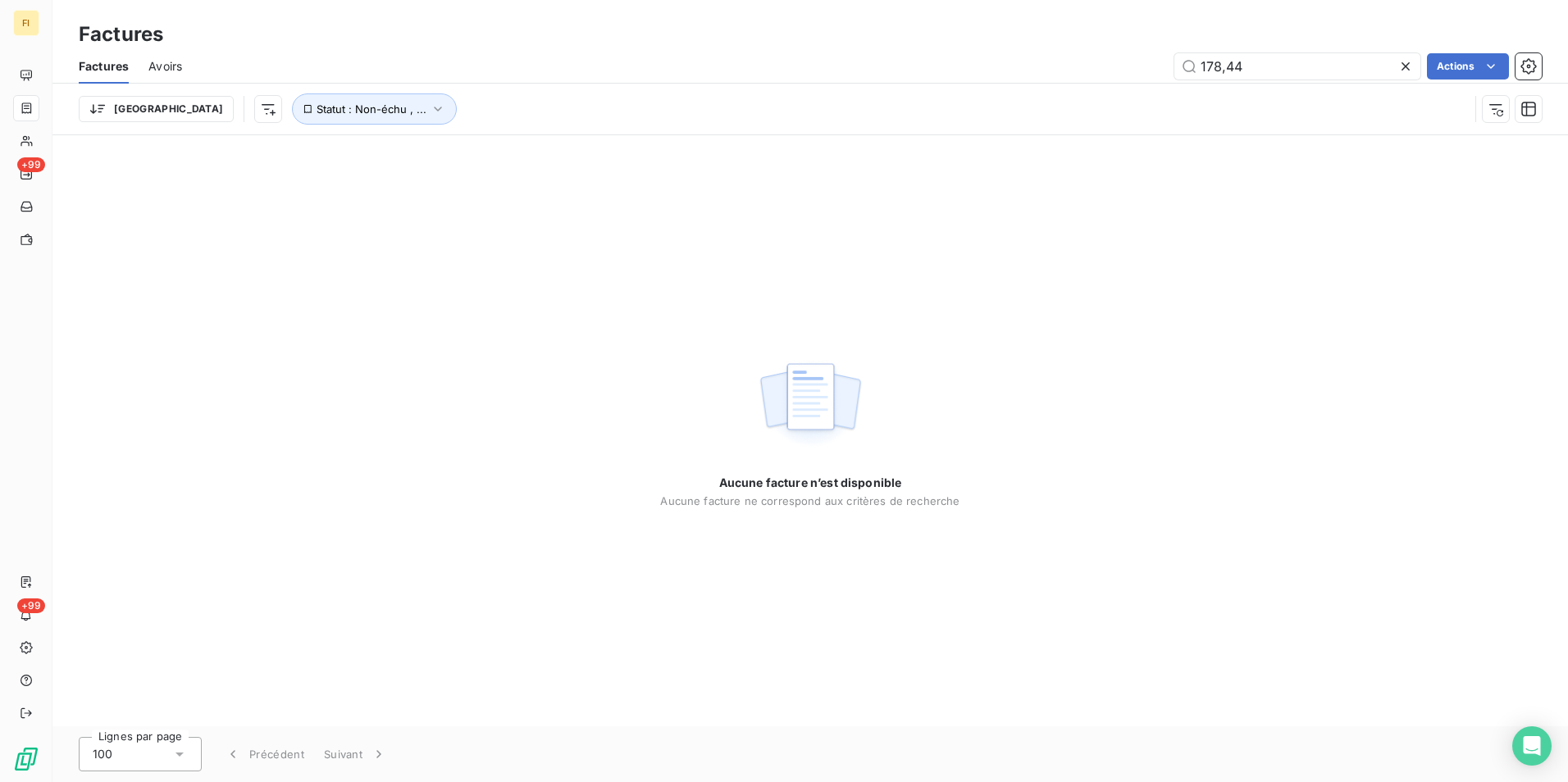
drag, startPoint x: 1294, startPoint y: 62, endPoint x: 1039, endPoint y: 84, distance: 255.9
click at [1055, 83] on div "Factures Avoirs 178,44 Actions" at bounding box center [810, 66] width 1516 height 35
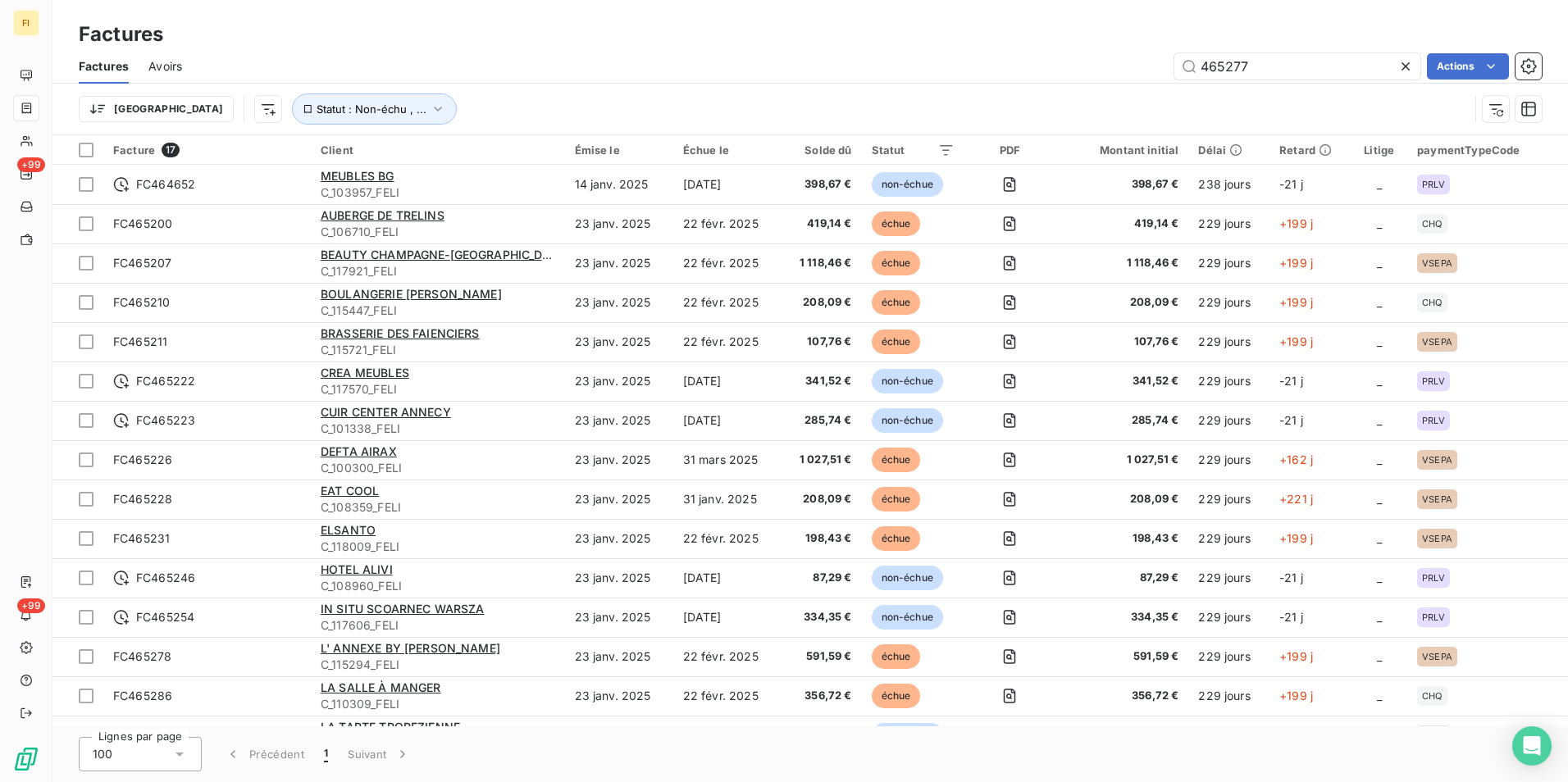
type input "465277"
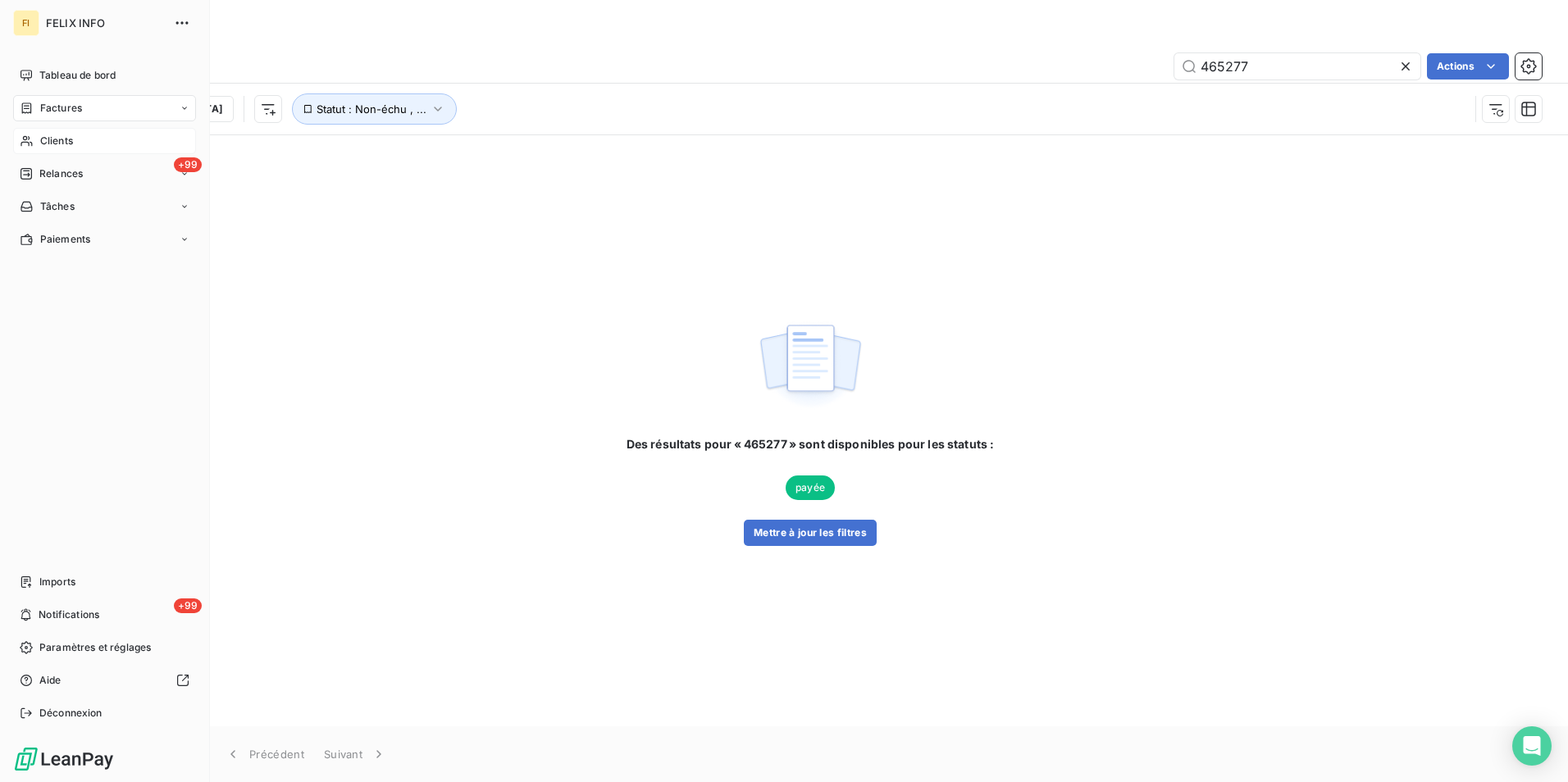
click at [35, 137] on div "Clients" at bounding box center [105, 141] width 183 height 26
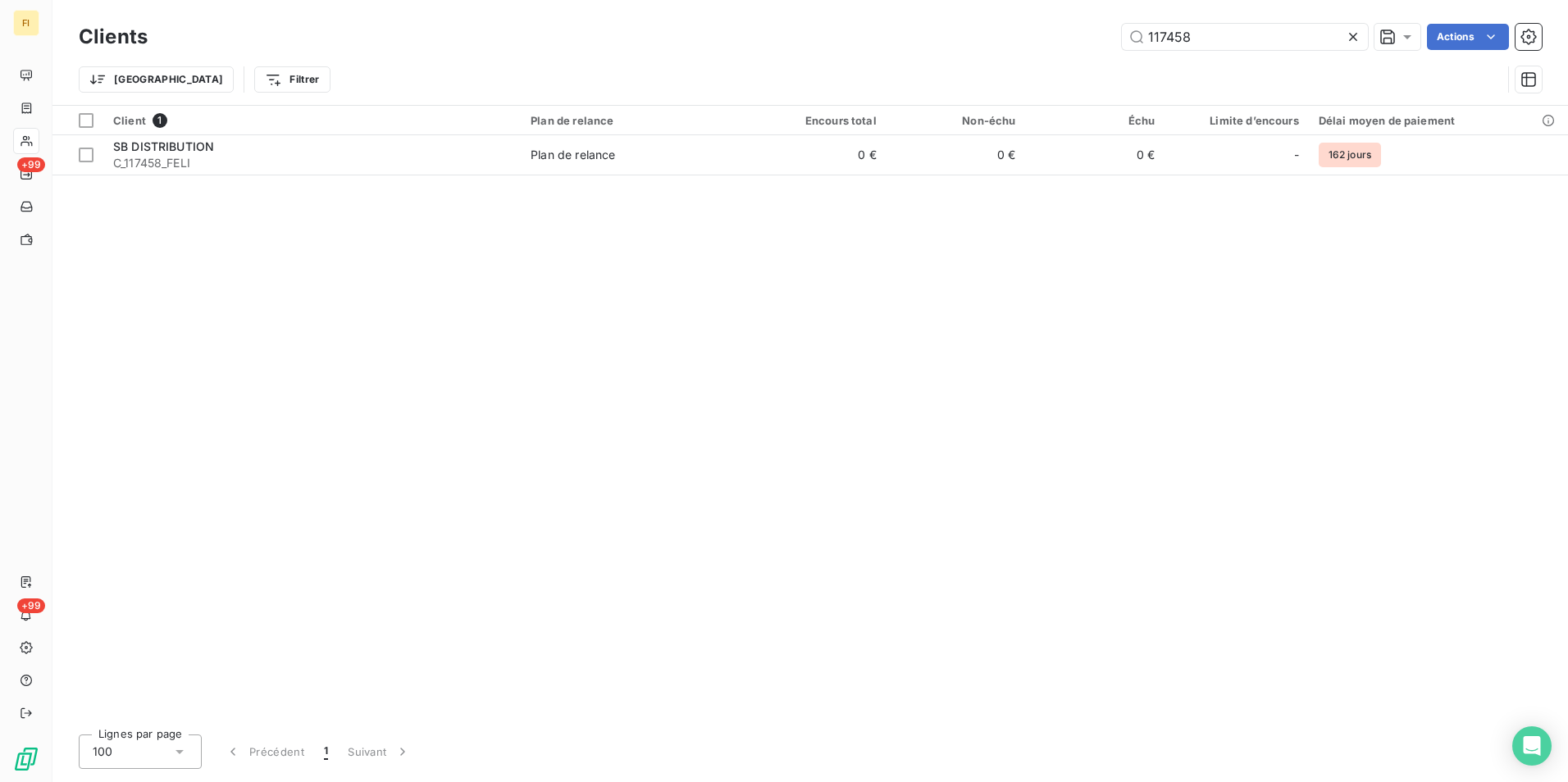
drag, startPoint x: 1253, startPoint y: 43, endPoint x: 835, endPoint y: 24, distance: 418.4
click at [994, 42] on div "117458 Actions" at bounding box center [854, 36] width 1374 height 26
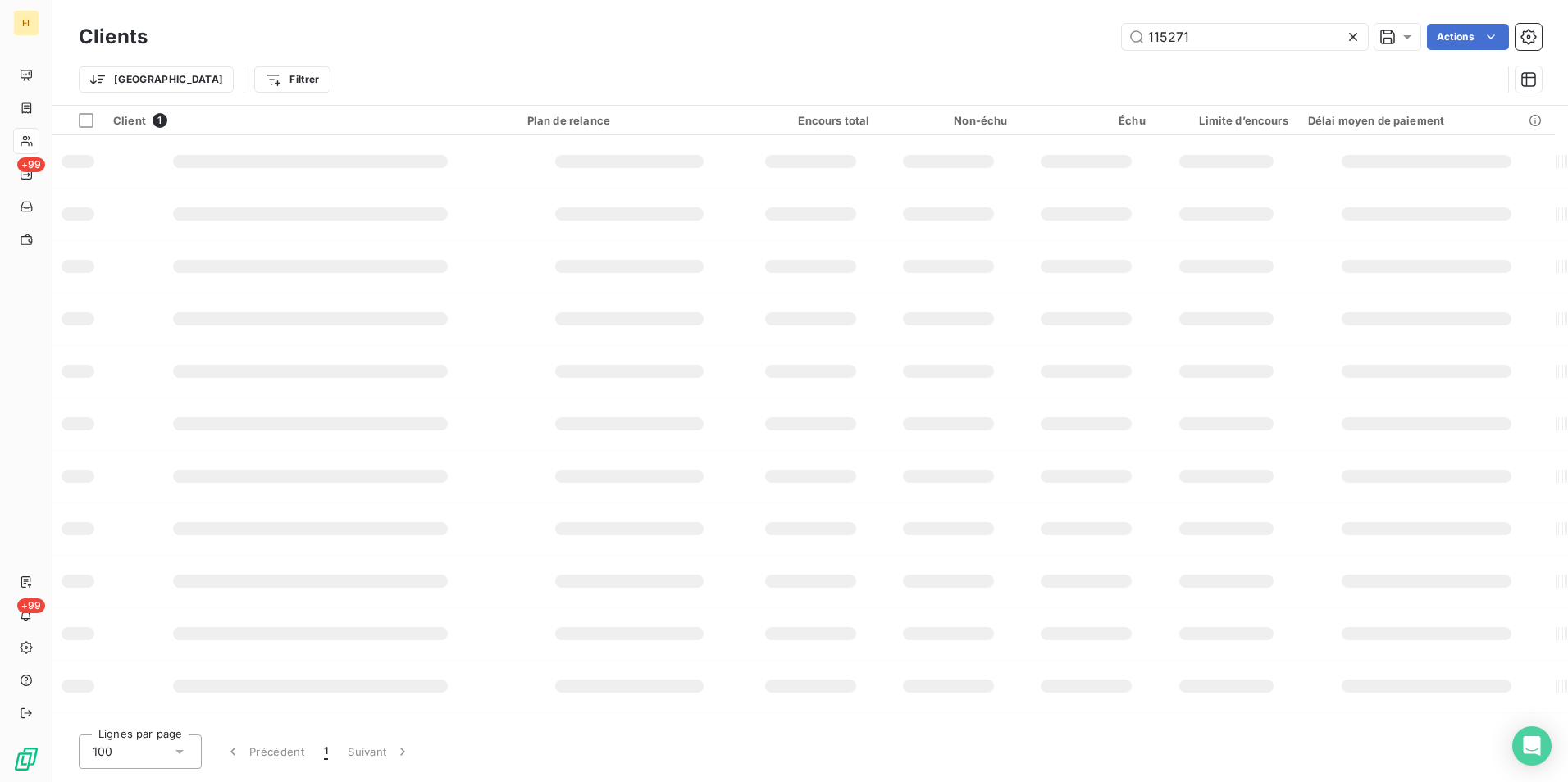
type input "115271"
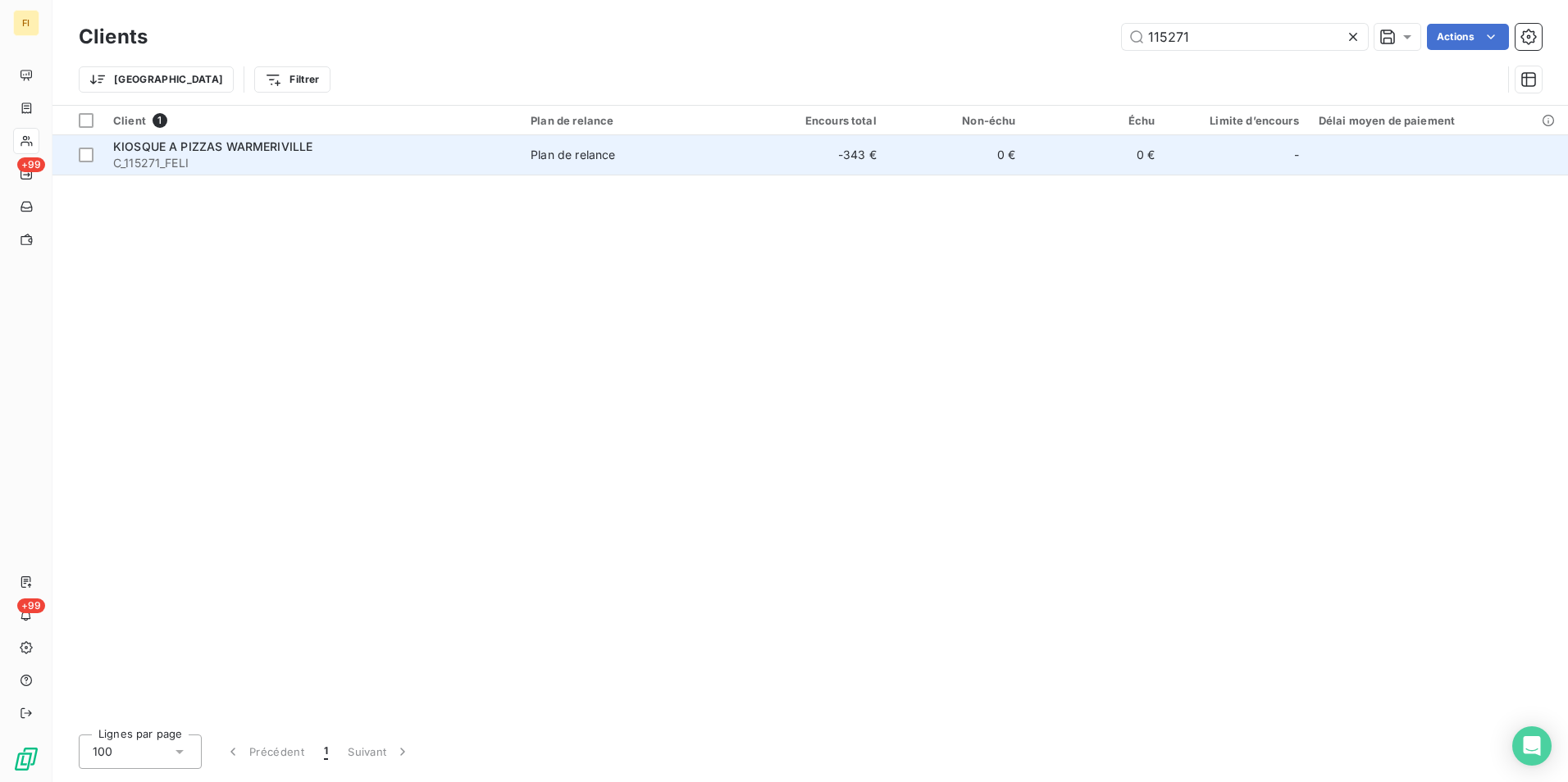
click at [753, 162] on td "-343 €" at bounding box center [816, 155] width 139 height 40
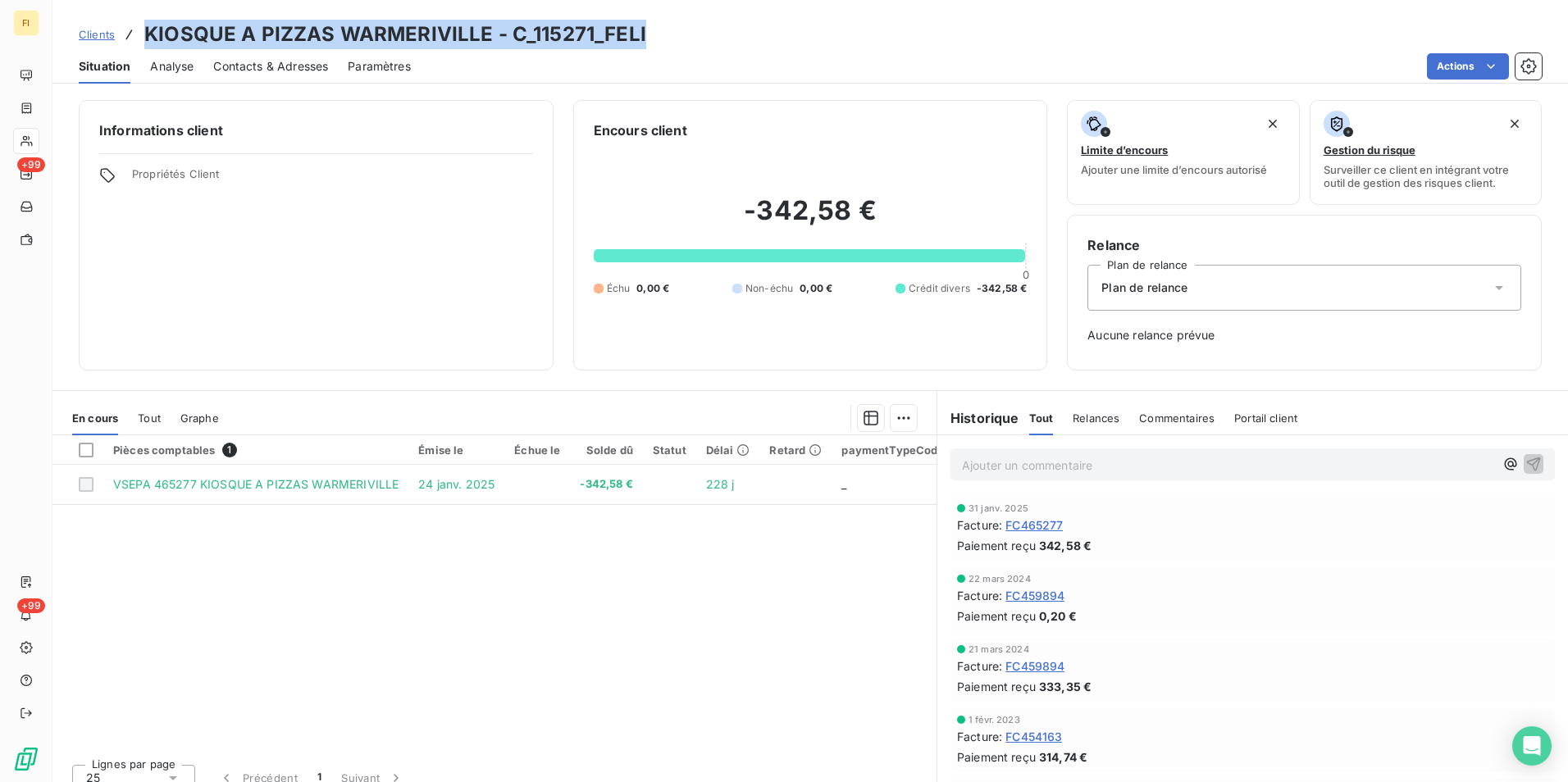
drag, startPoint x: 675, startPoint y: 40, endPoint x: 145, endPoint y: 35, distance: 530.0
click at [145, 35] on div "Clients KIOSQUE A PIZZAS WARMERIVILLE - C_115271_FELI" at bounding box center [810, 34] width 1516 height 29
drag, startPoint x: 145, startPoint y: 35, endPoint x: 411, endPoint y: 35, distance: 266.0
drag, startPoint x: 411, startPoint y: 35, endPoint x: 744, endPoint y: 13, distance: 333.7
click at [744, 13] on div "Clients KIOSQUE A PIZZAS WARMERIVILLE - C_115271_FELI Situation Analyse Contact…" at bounding box center [810, 41] width 1516 height 83
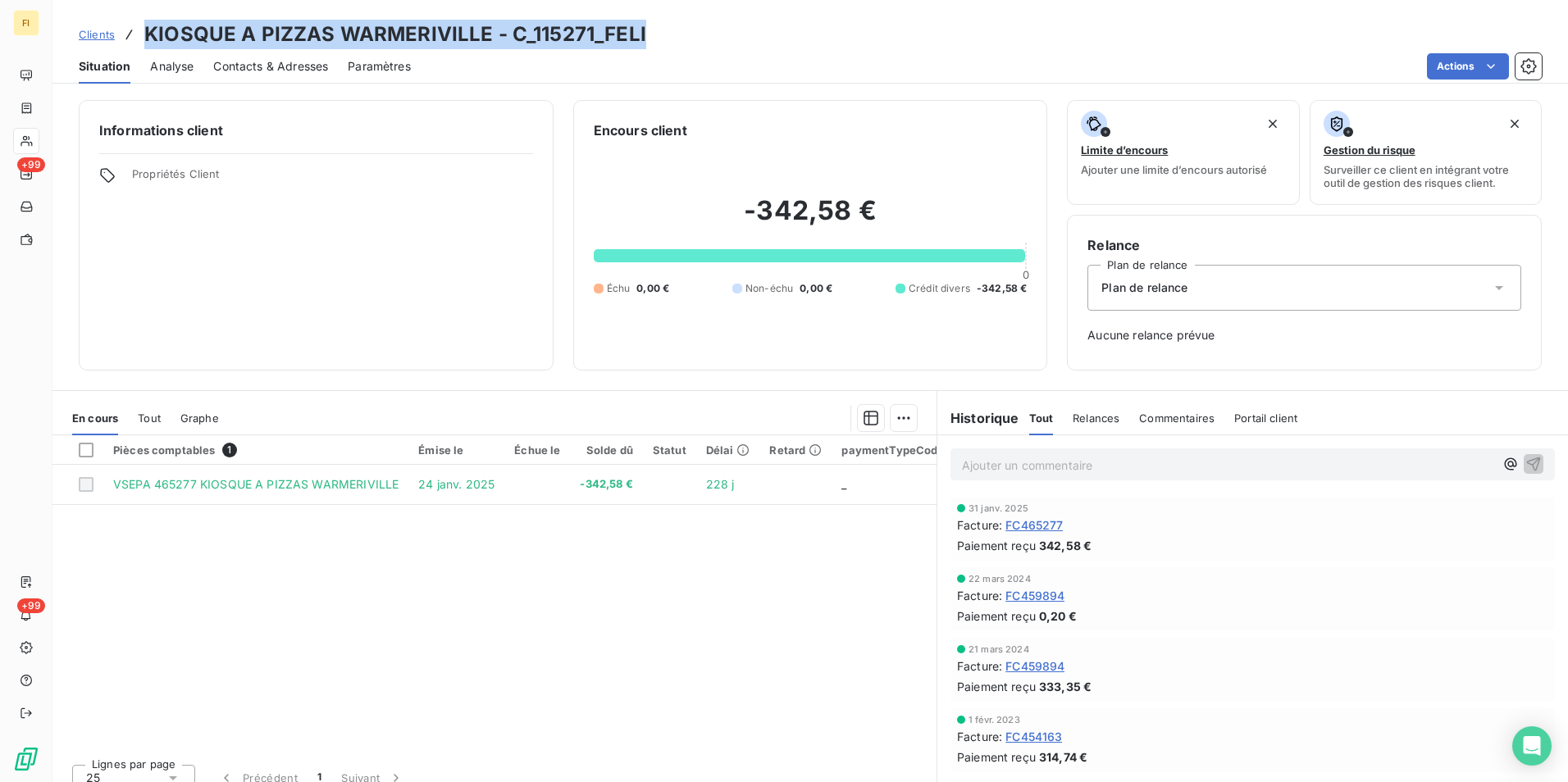
drag, startPoint x: 685, startPoint y: 22, endPoint x: 147, endPoint y: 40, distance: 538.3
click at [147, 40] on div "Clients KIOSQUE A PIZZAS WARMERIVILLE - C_115271_FELI" at bounding box center [810, 34] width 1516 height 29
copy h3 "KIOSQUE A PIZZAS WARMERIVILLE - C_115271_FELI"
